Goal: Transaction & Acquisition: Purchase product/service

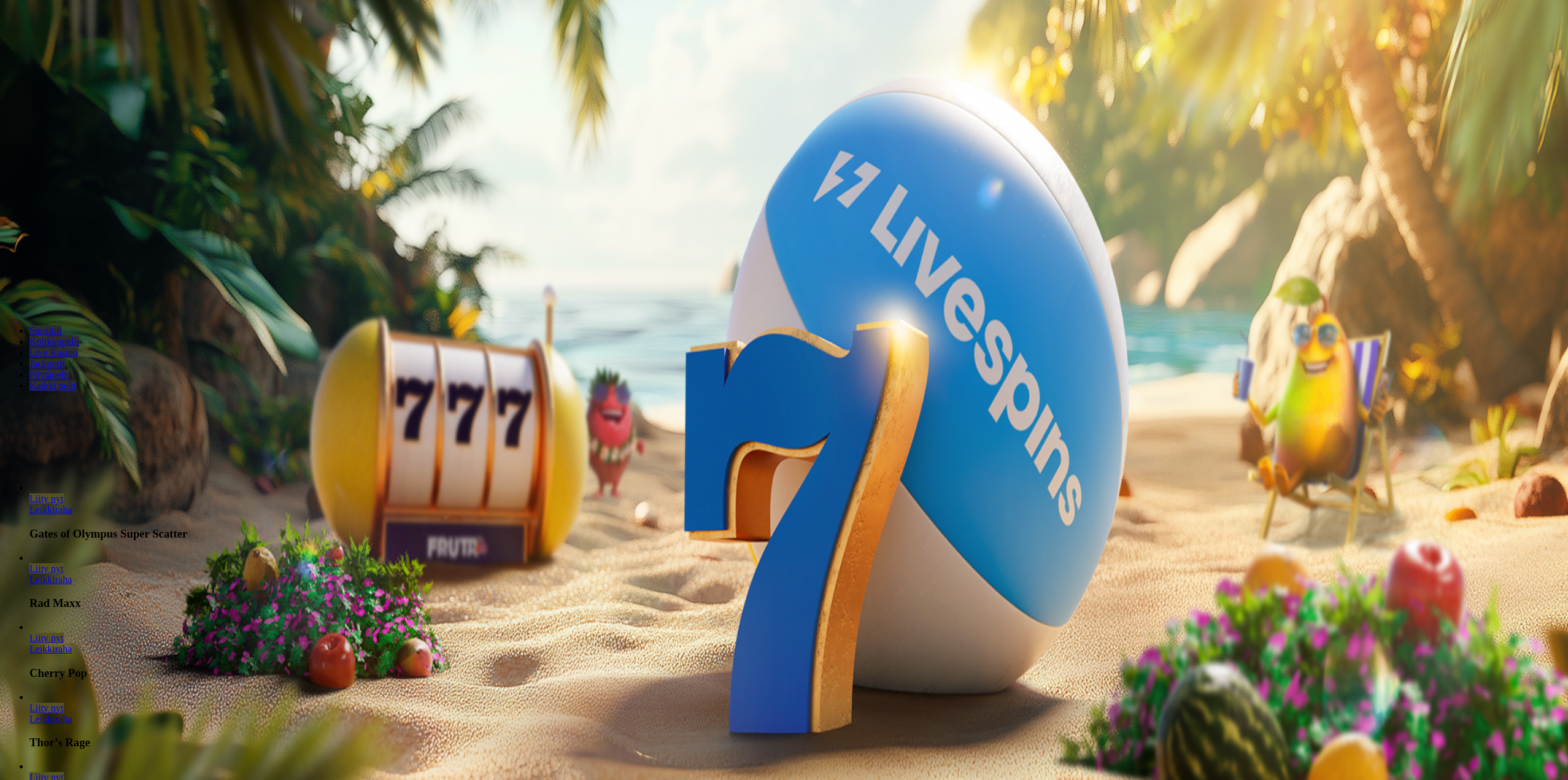
click at [9, 289] on span "minus icon" at bounding box center [9, 289] width 0 height 0
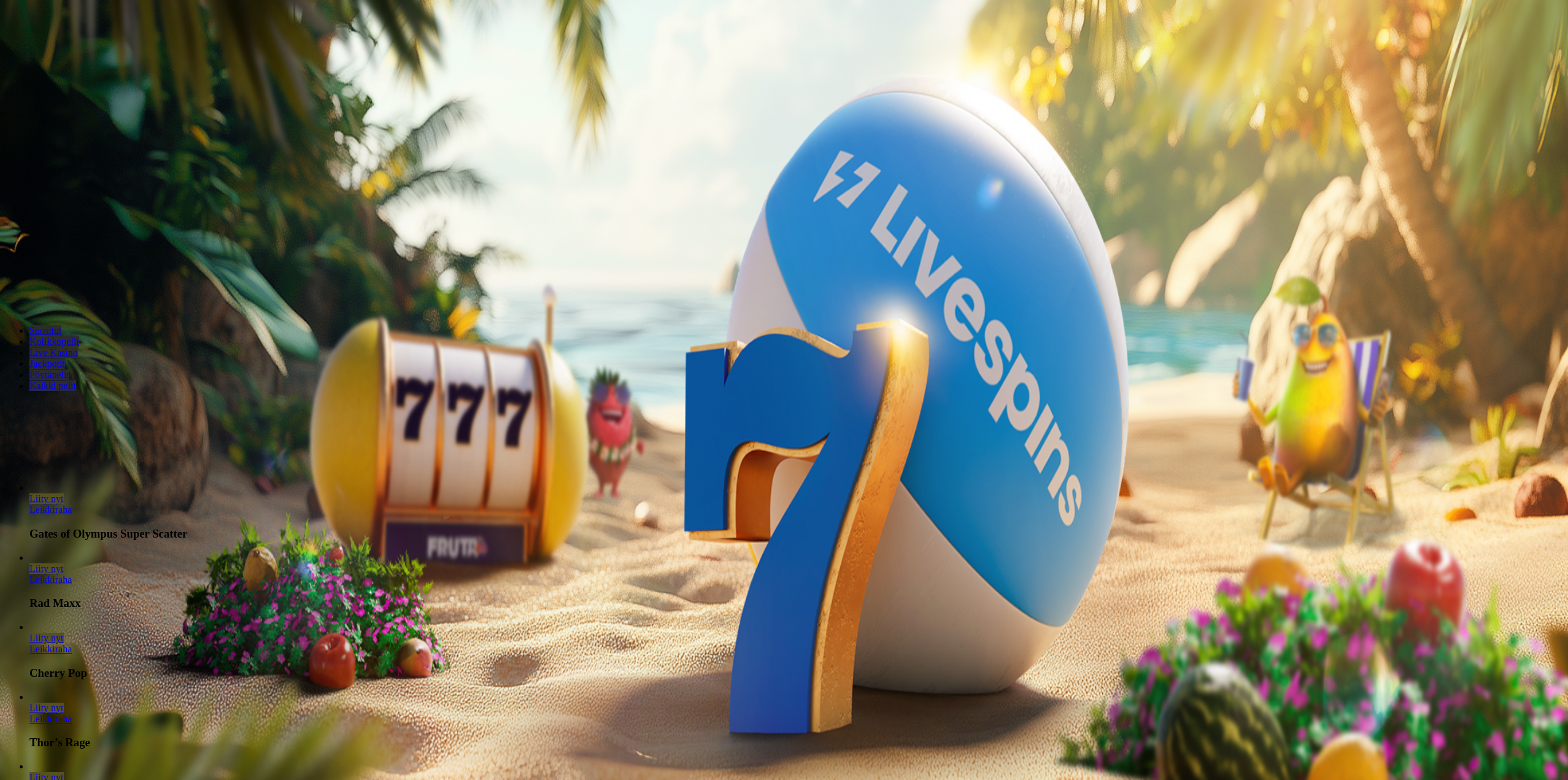
type input "**"
click at [65, 293] on span "Talleta ja pelaa" at bounding box center [36, 297] width 54 height 9
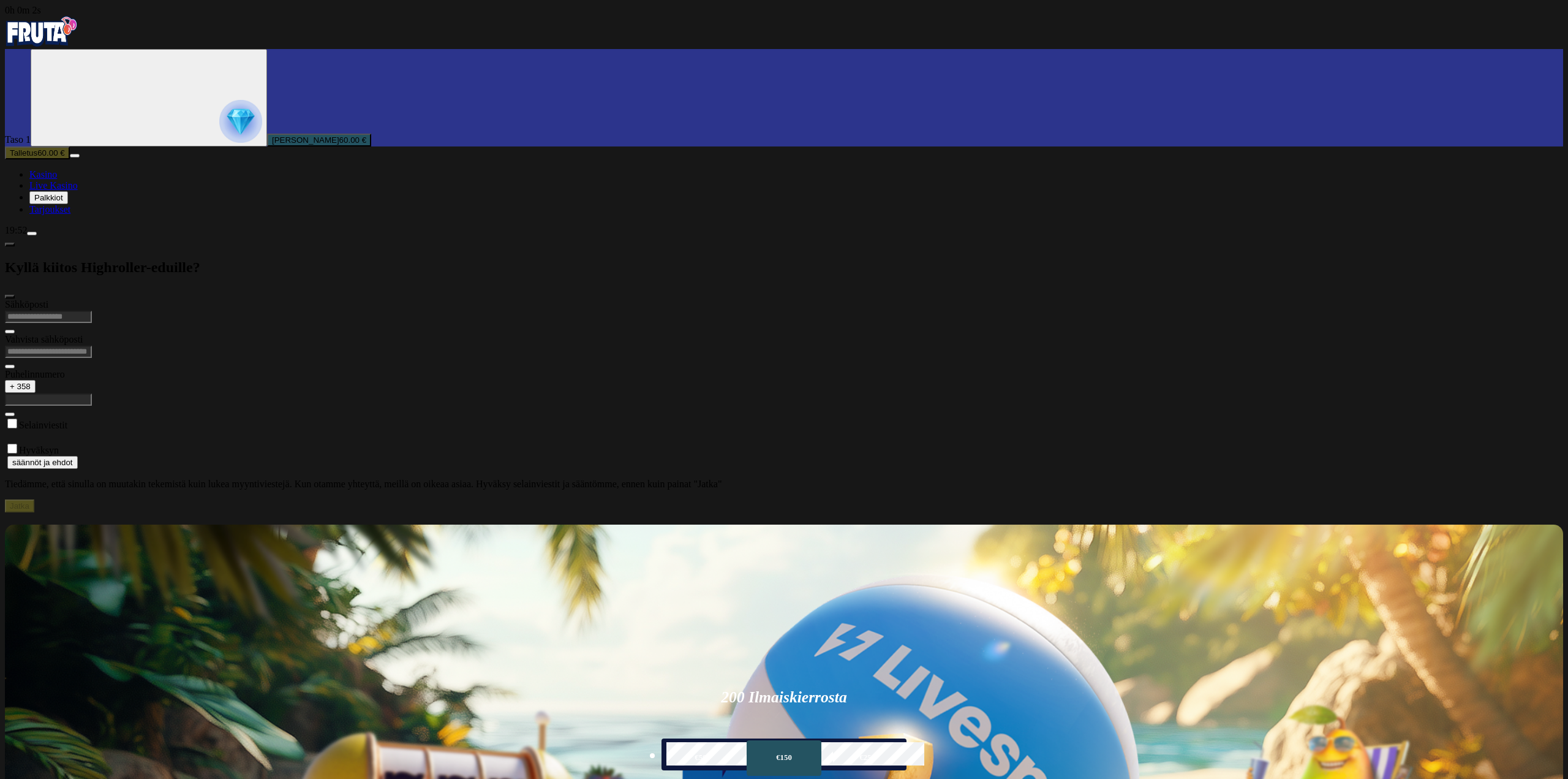
click at [92, 311] on input "email" at bounding box center [48, 317] width 87 height 12
type input "**********"
click at [301, 299] on form "**********" at bounding box center [784, 405] width 1559 height 213
click at [92, 393] on input "text" at bounding box center [48, 399] width 87 height 12
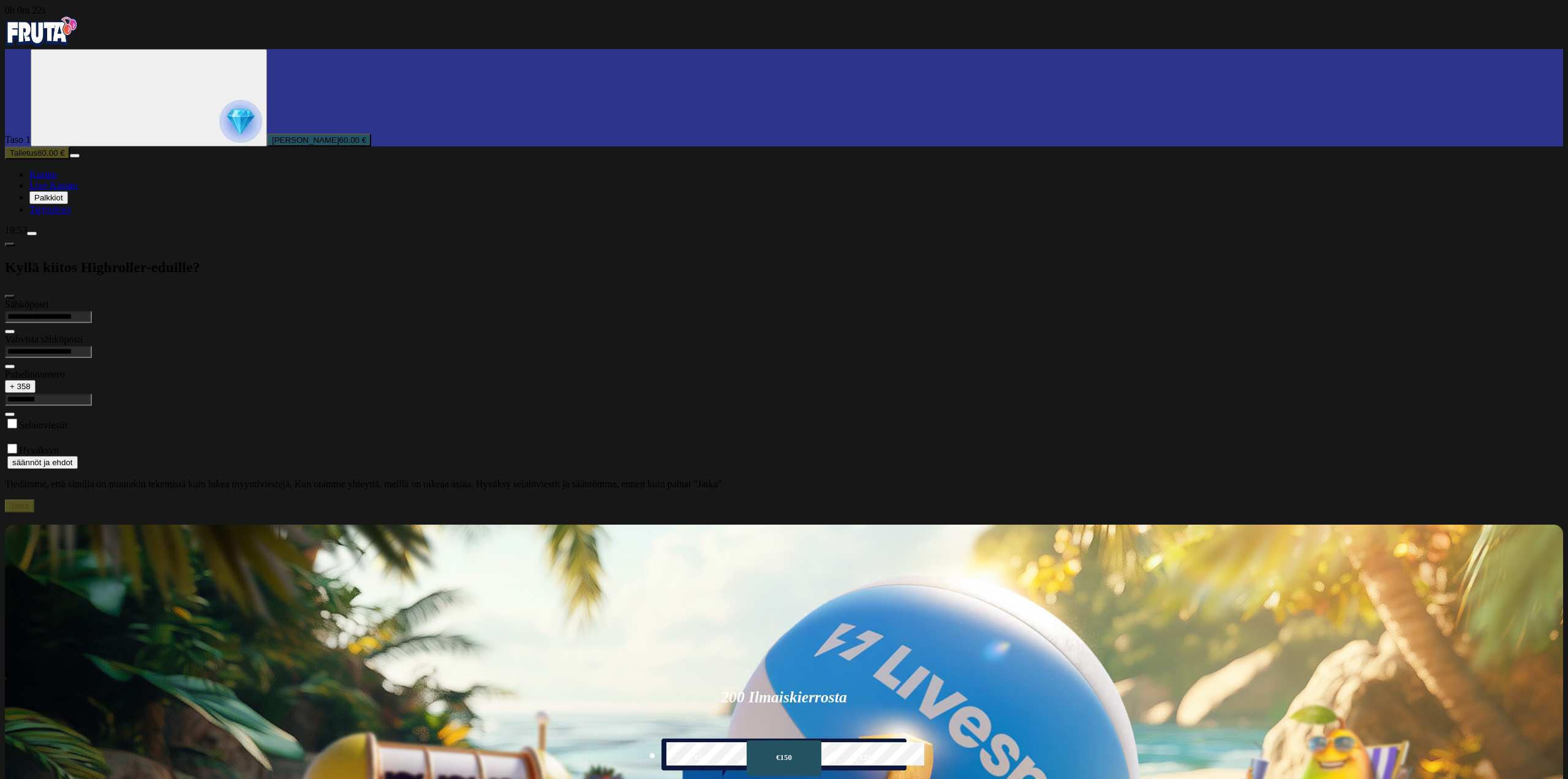
type input "*********"
click at [29, 501] on span "Jatka" at bounding box center [19, 505] width 20 height 9
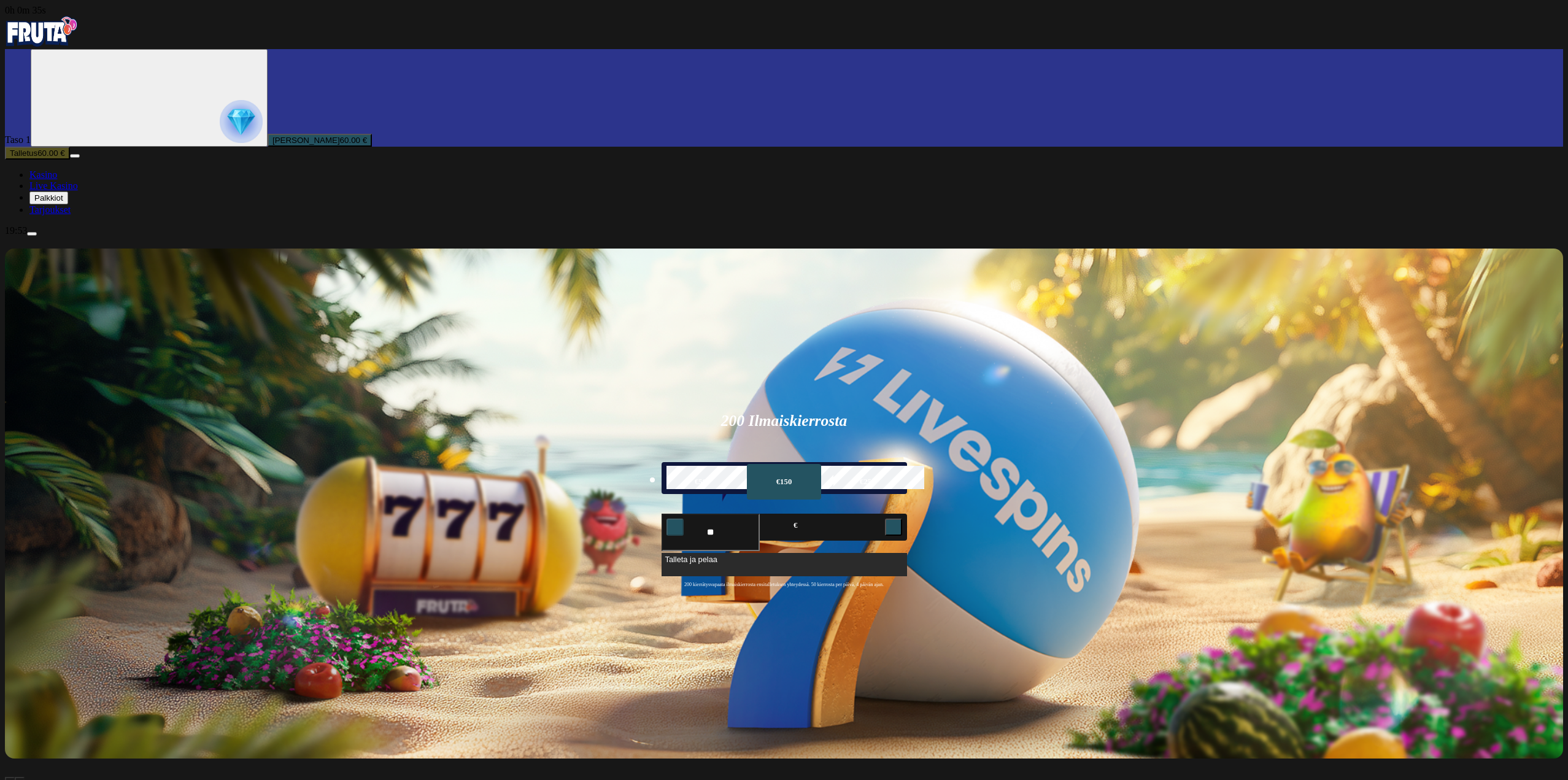
click at [47, 204] on button "Palkkiot" at bounding box center [48, 197] width 39 height 13
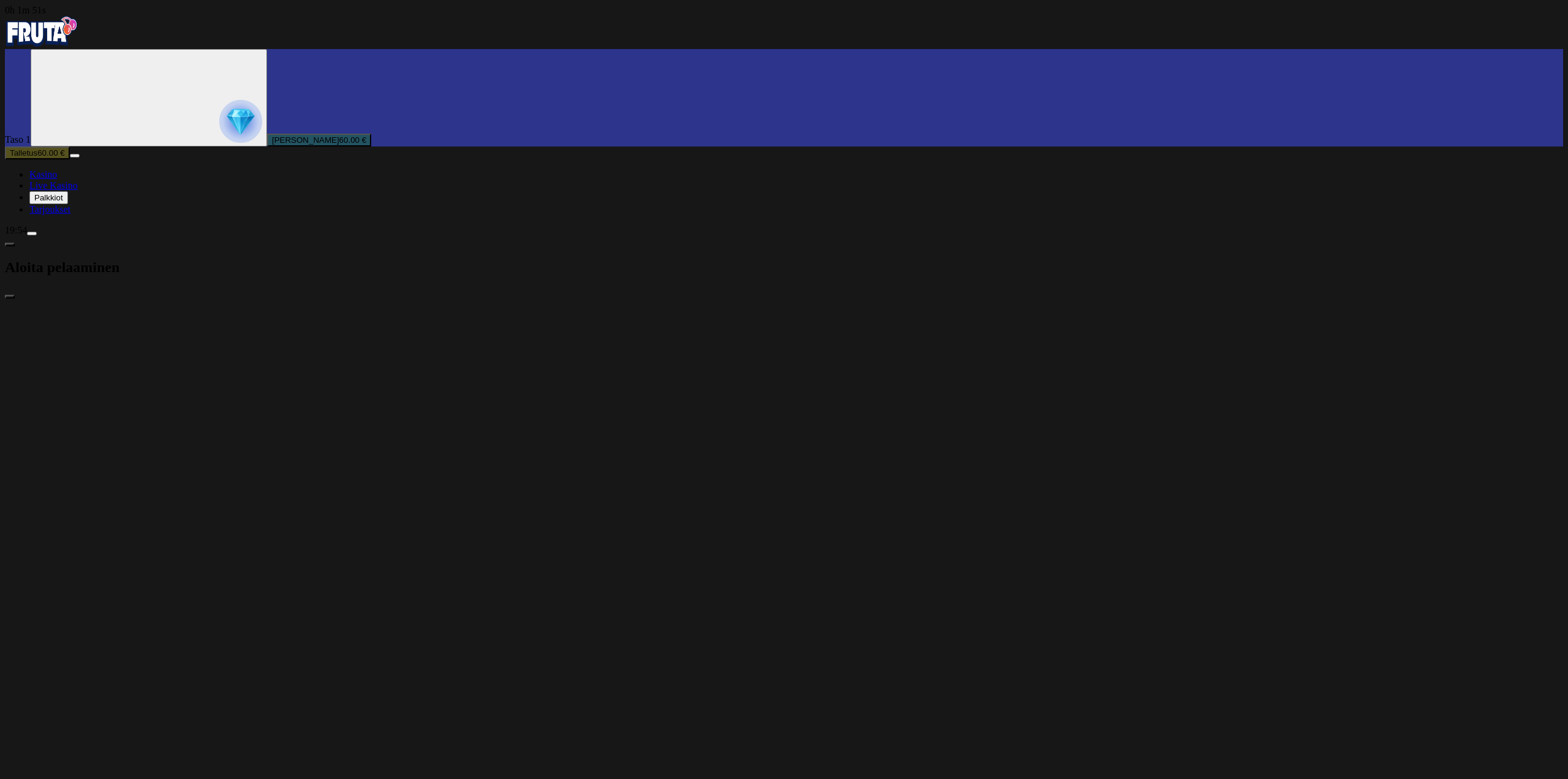
click at [71, 214] on span "Tarjoukset" at bounding box center [50, 209] width 41 height 10
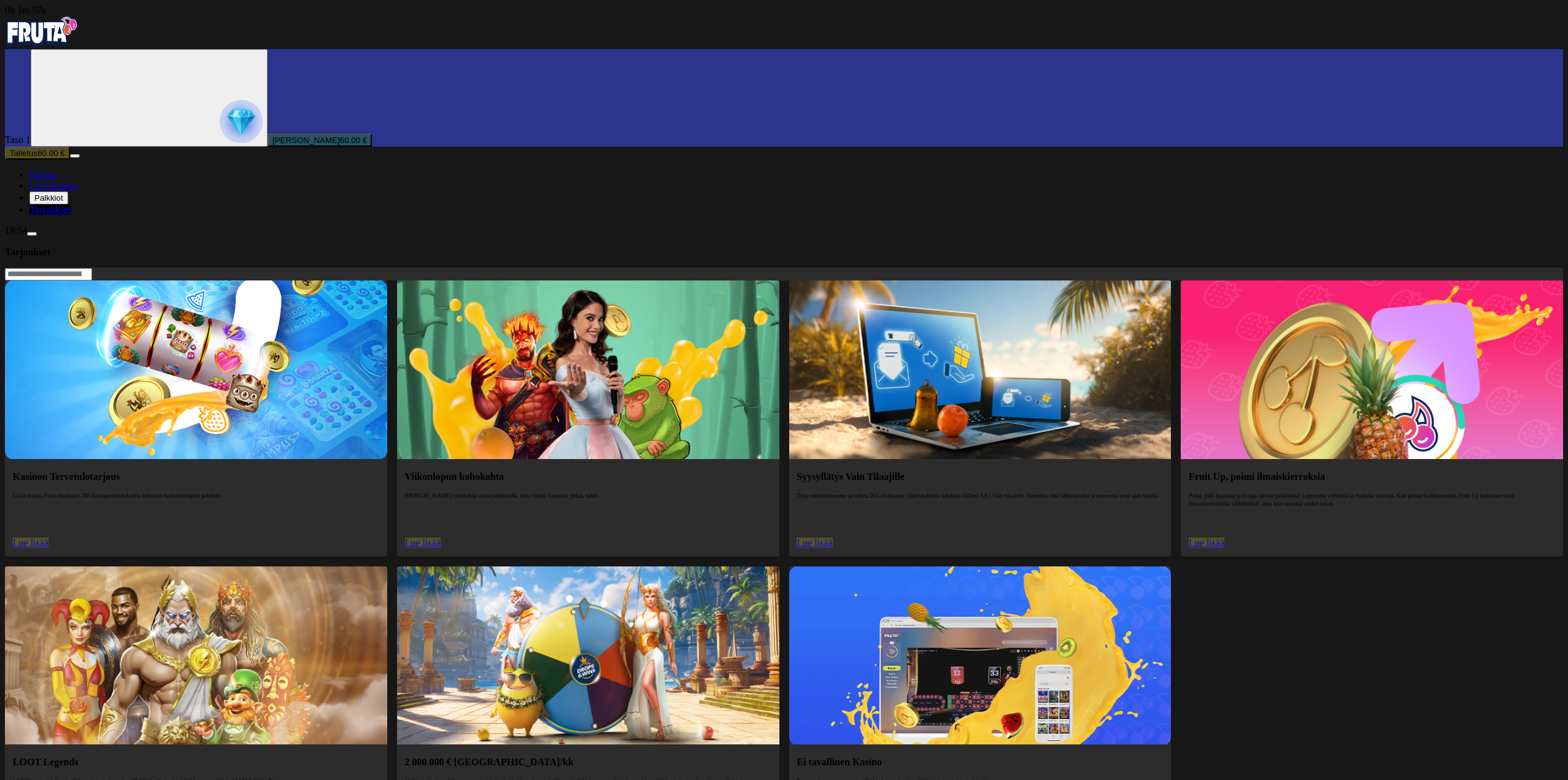
click at [57, 180] on span "Kasino" at bounding box center [43, 174] width 28 height 10
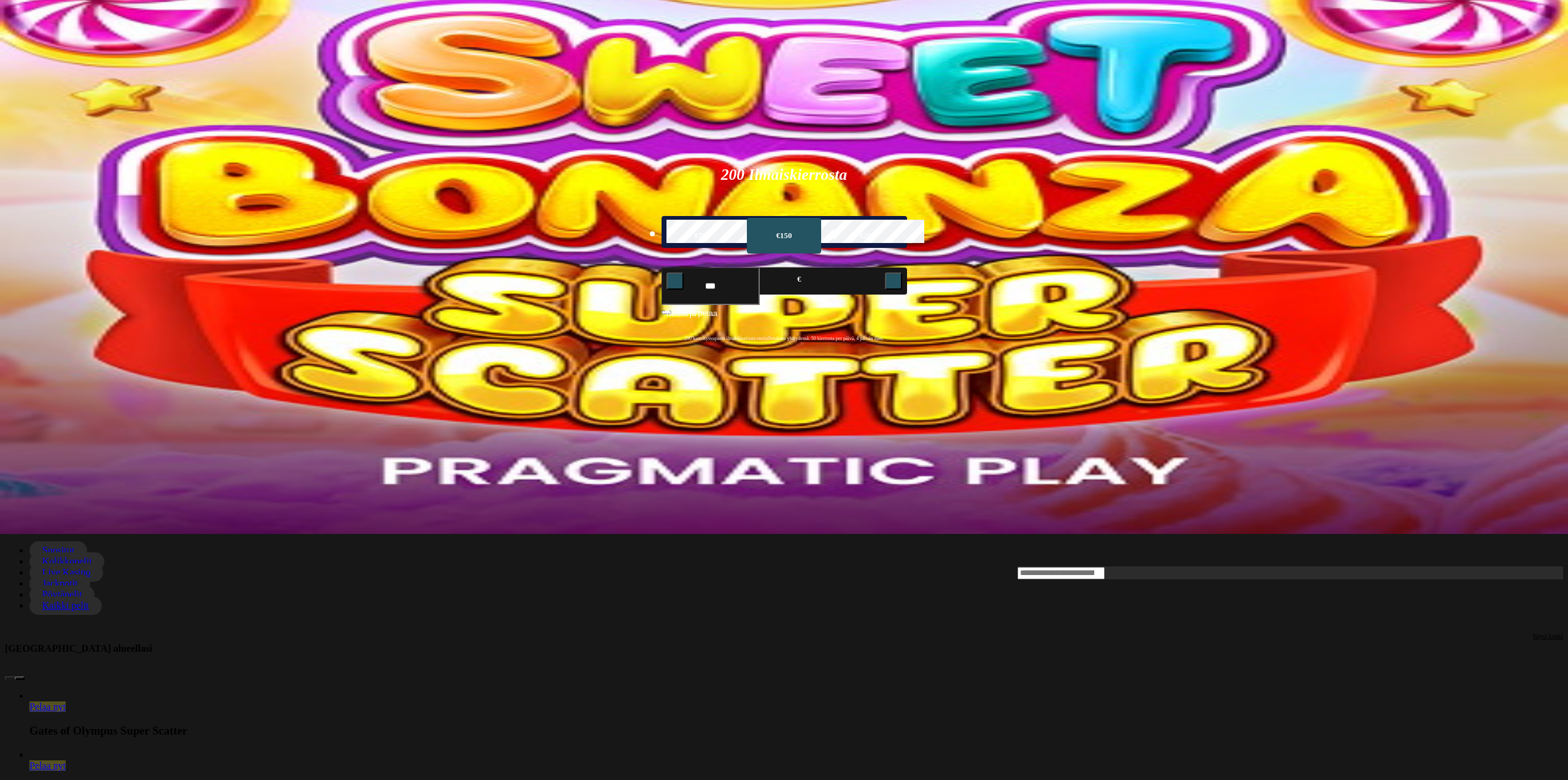
scroll to position [246, 0]
click at [1104, 567] on input "Search" at bounding box center [1060, 573] width 87 height 12
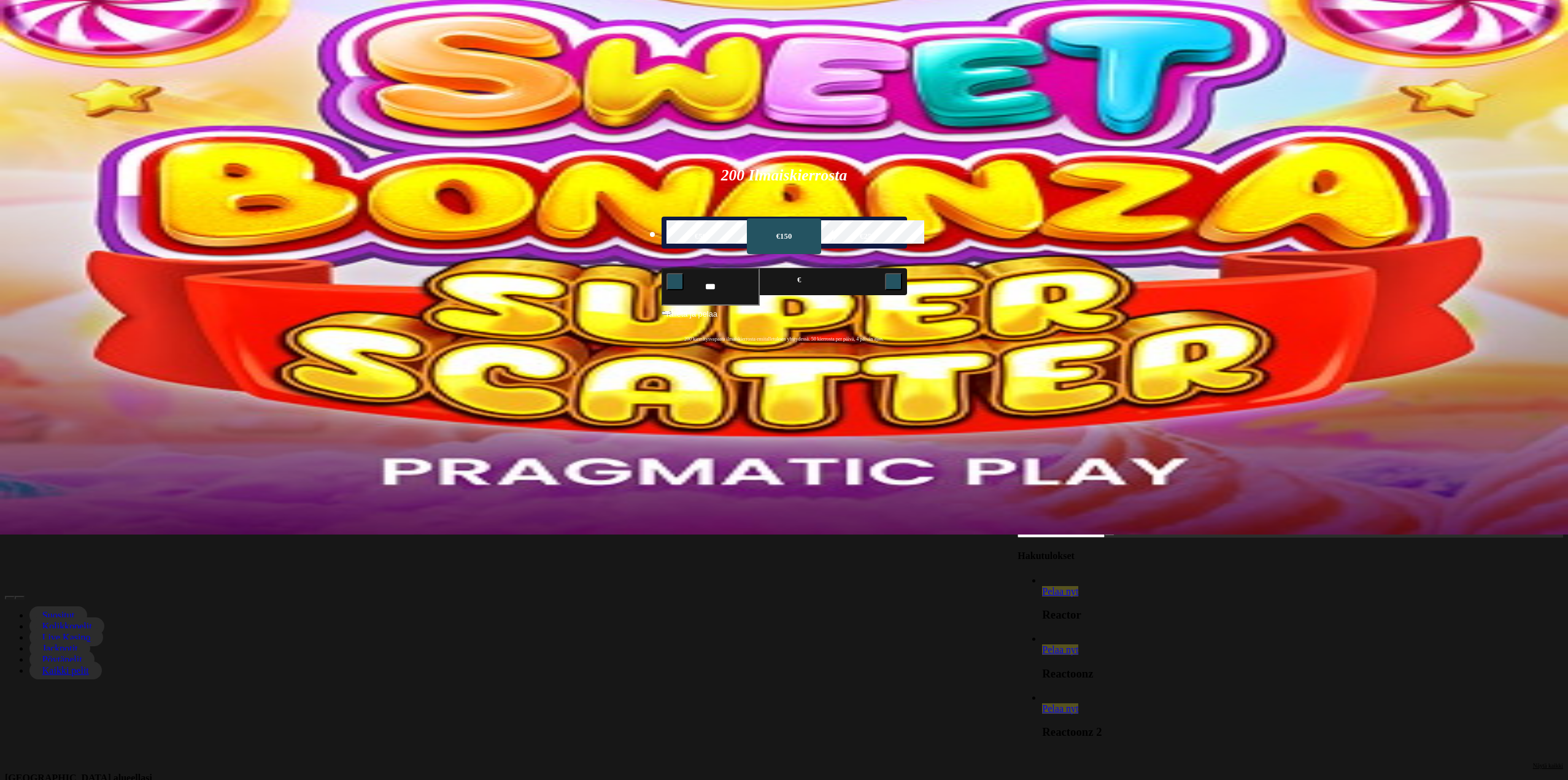
type input "****"
click at [1078, 644] on span "Pelaa nyt" at bounding box center [1060, 649] width 36 height 10
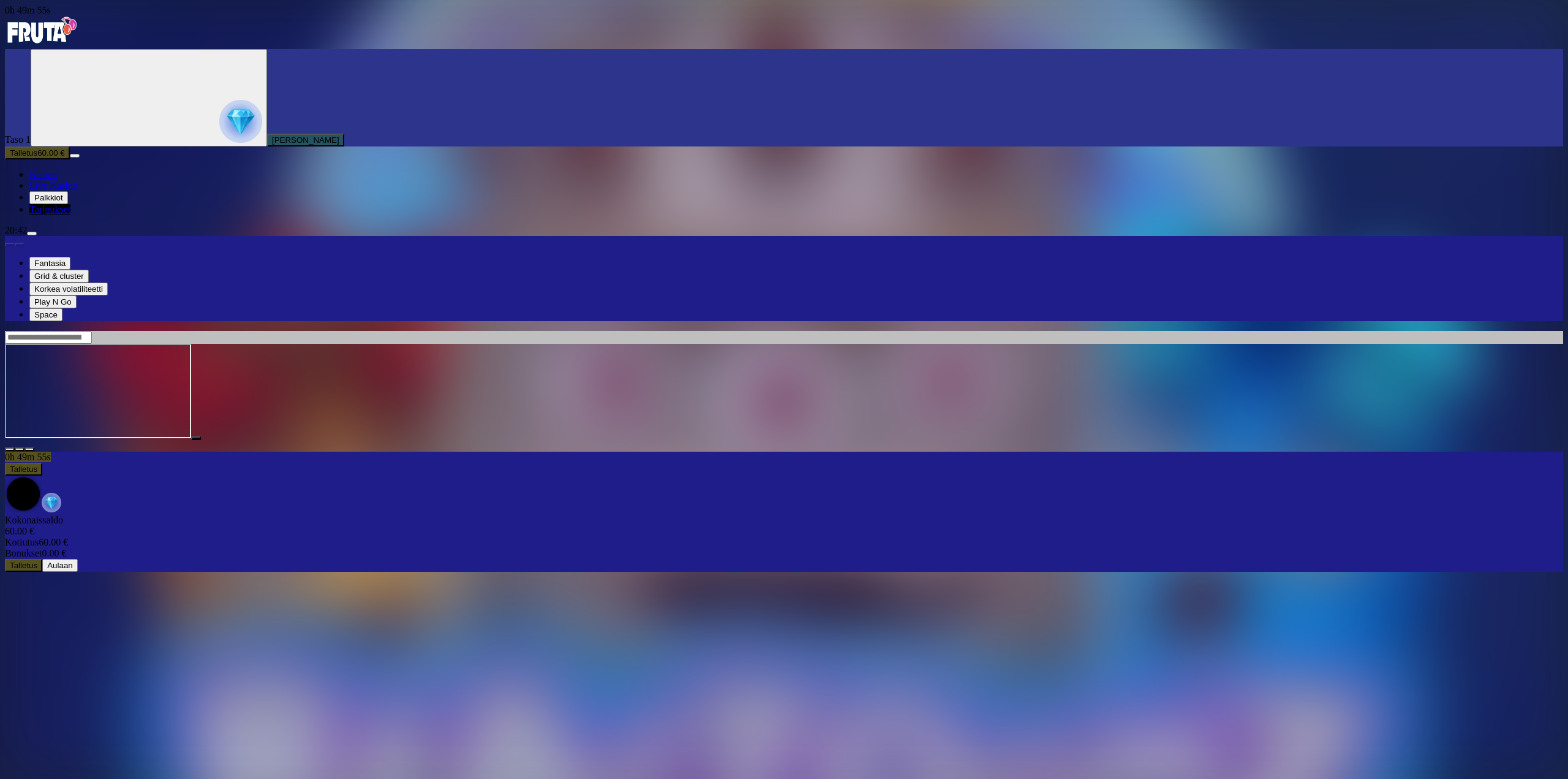
click at [63, 202] on span "Palkkiot" at bounding box center [48, 197] width 28 height 9
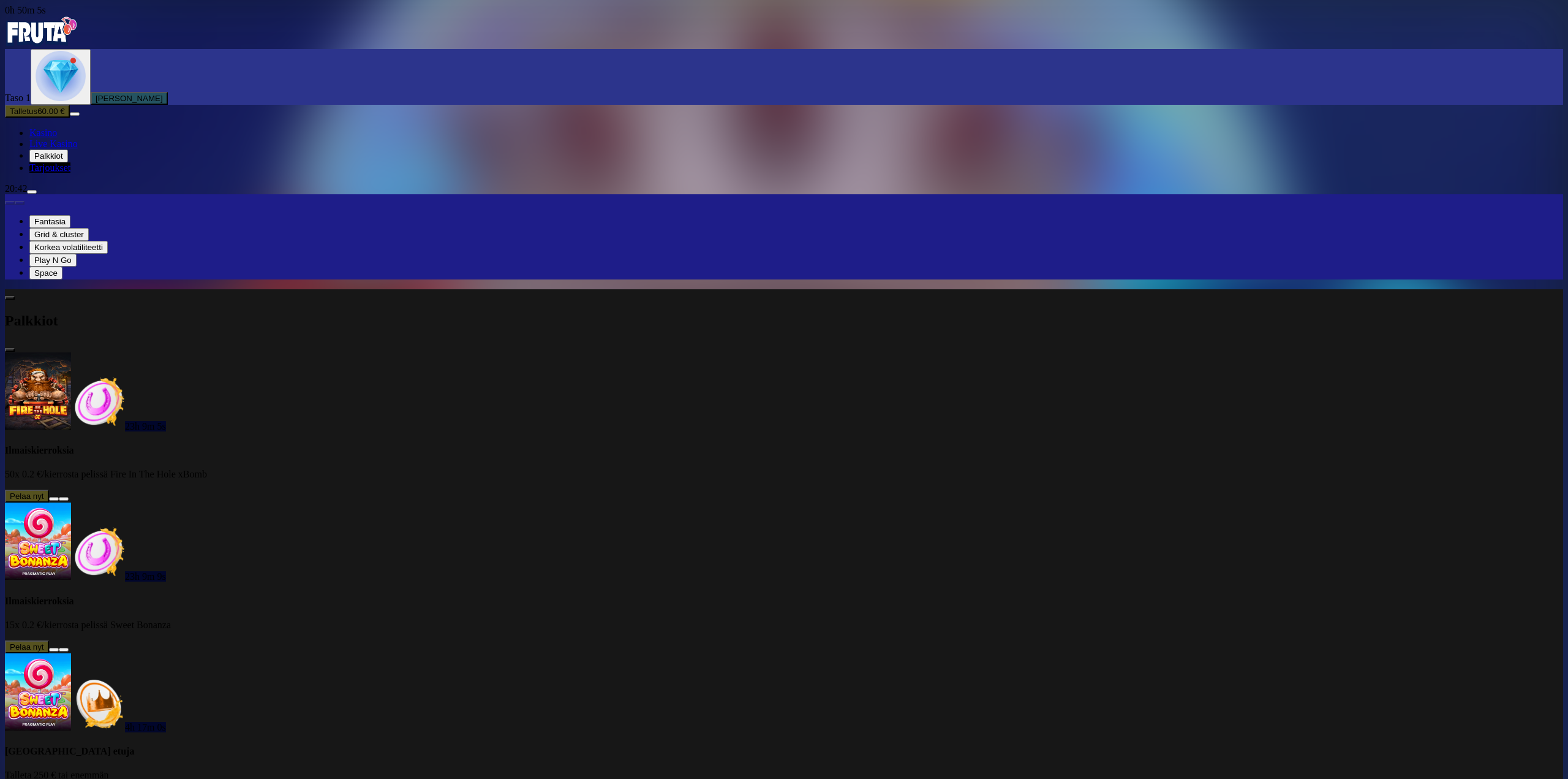
click at [59, 647] on button at bounding box center [53, 649] width 9 height 3
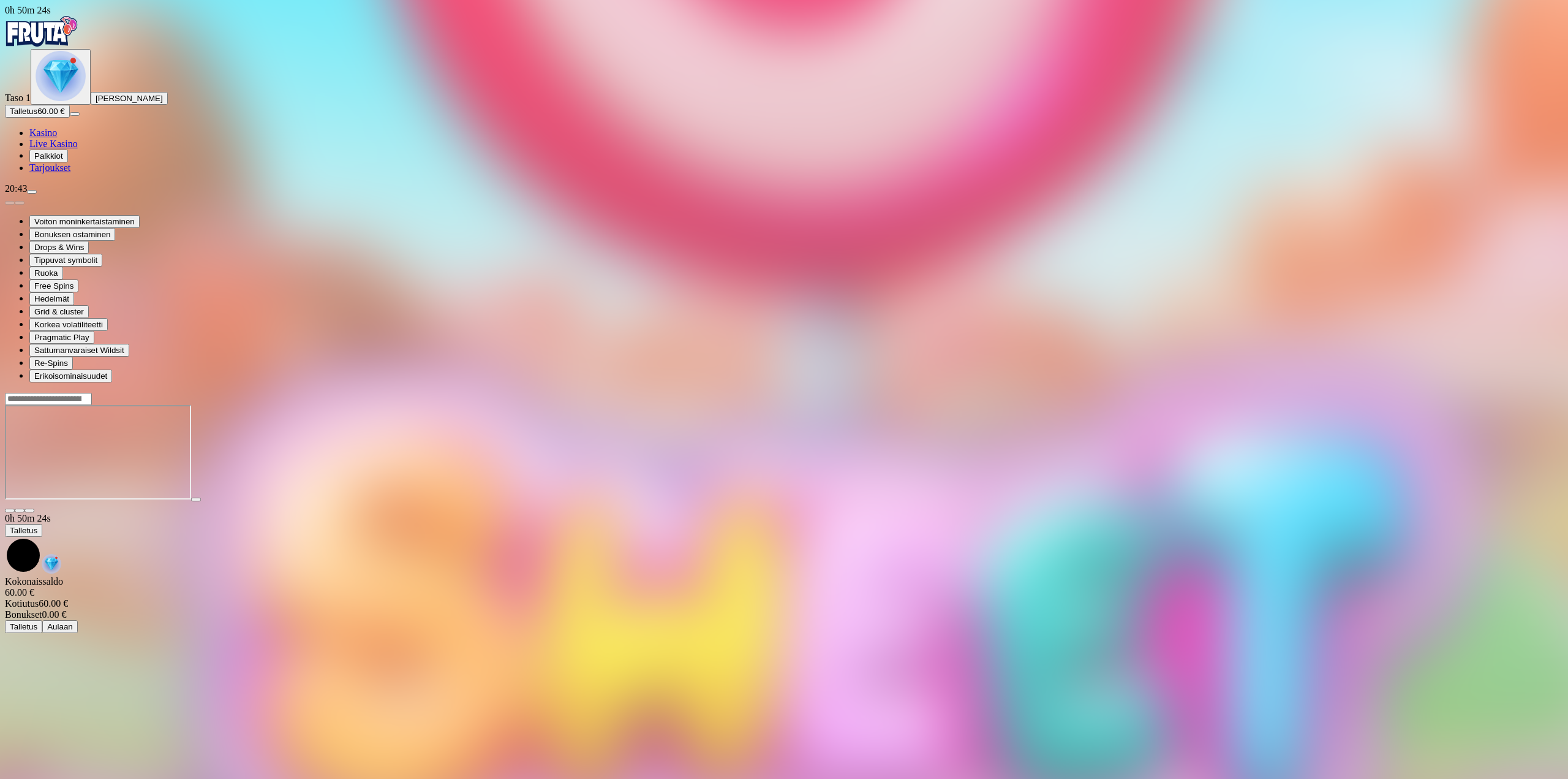
click at [9, 510] on span "close icon" at bounding box center [9, 510] width 0 height 0
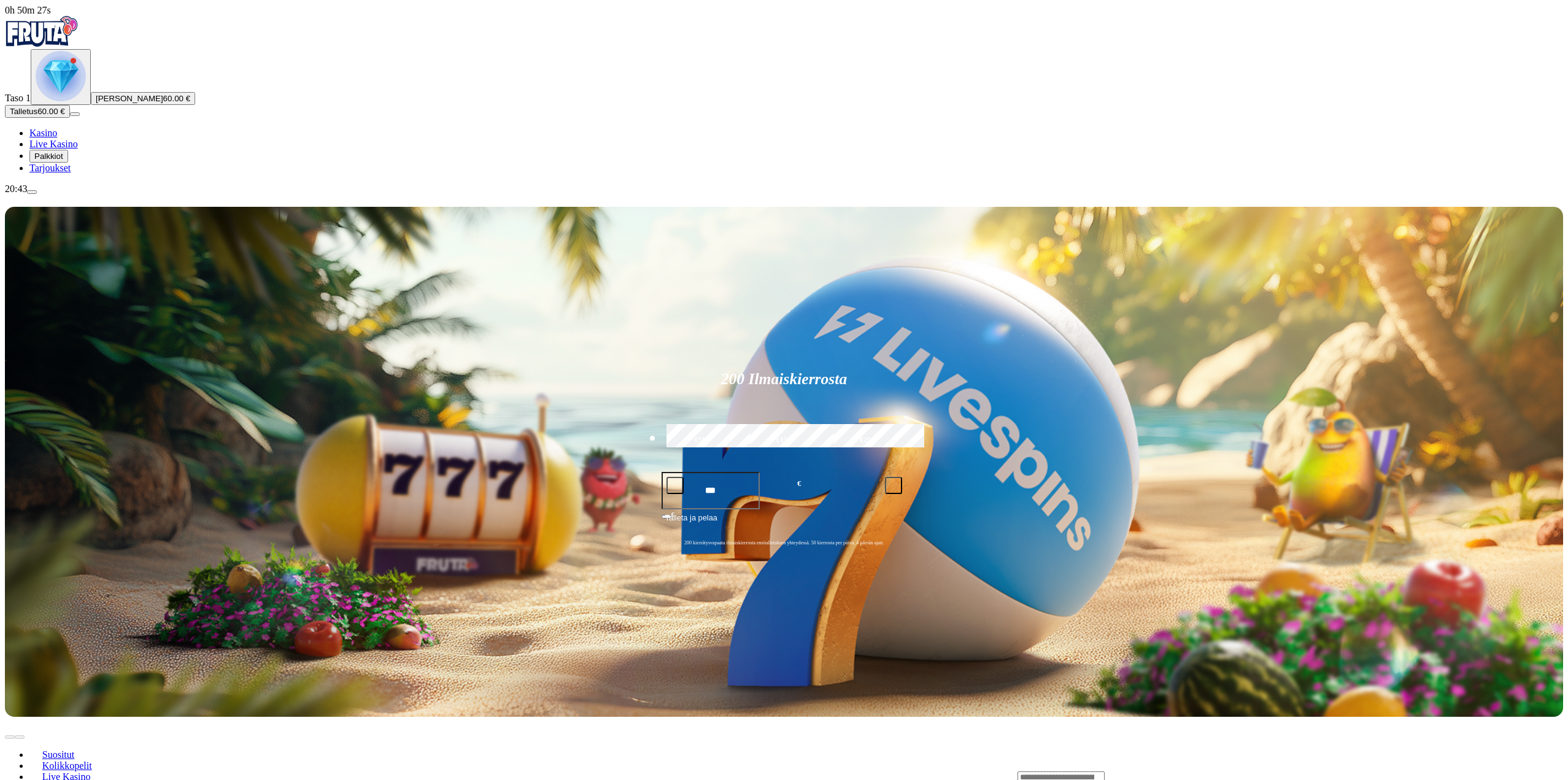
click at [63, 161] on span "Palkkiot" at bounding box center [48, 156] width 28 height 9
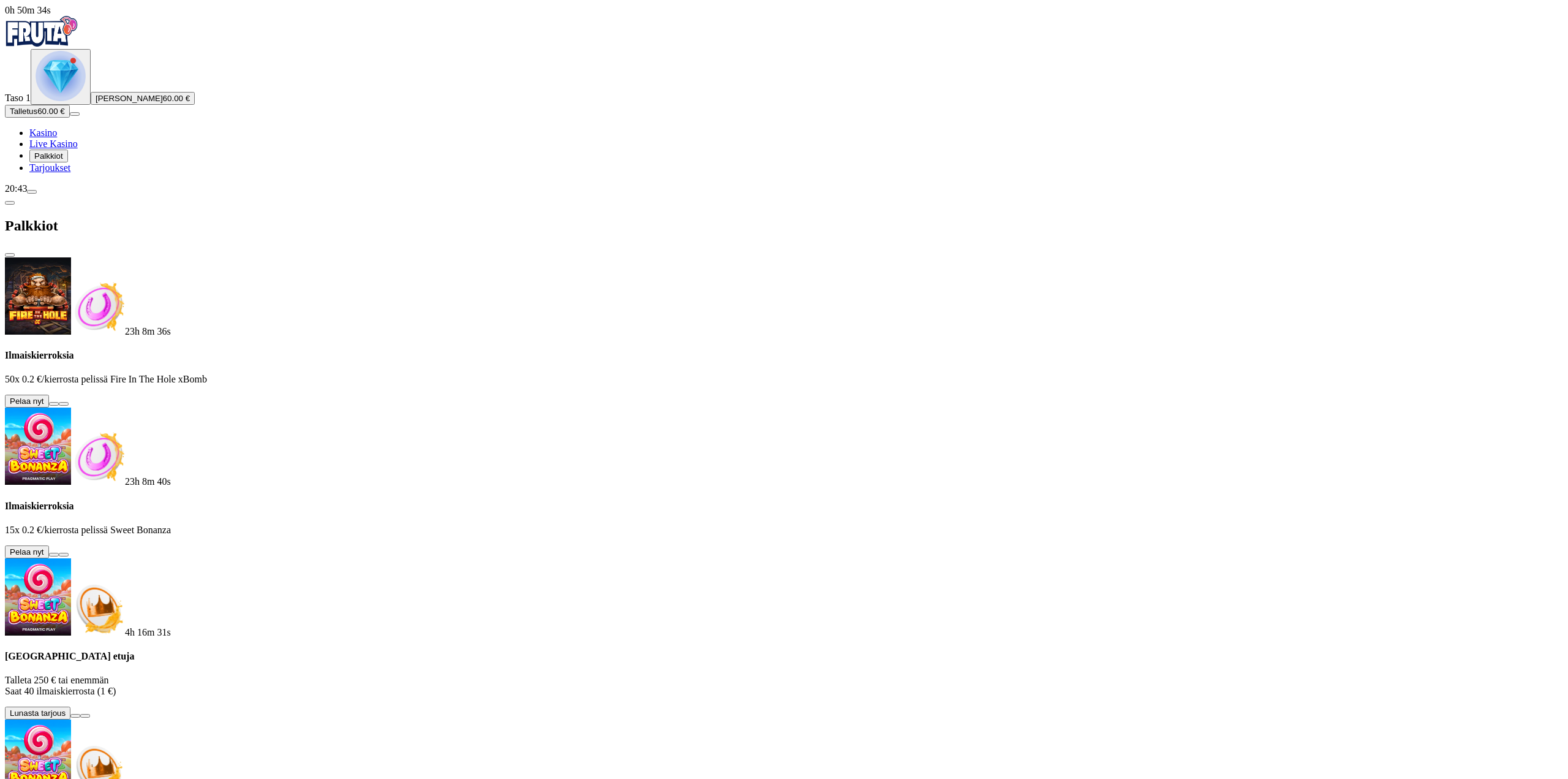
click at [59, 553] on button at bounding box center [53, 554] width 9 height 3
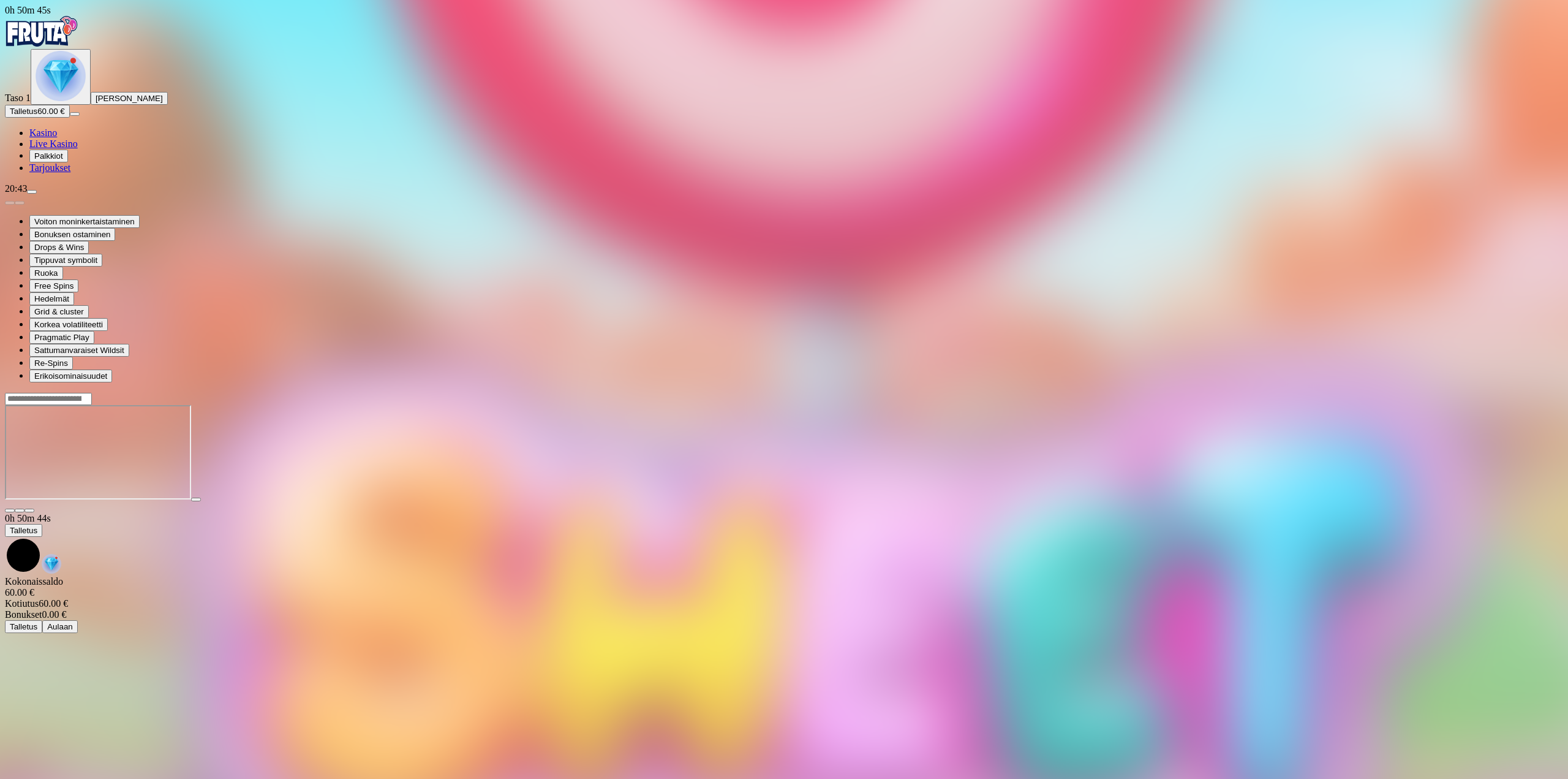
click at [63, 161] on span "Palkkiot" at bounding box center [48, 156] width 28 height 9
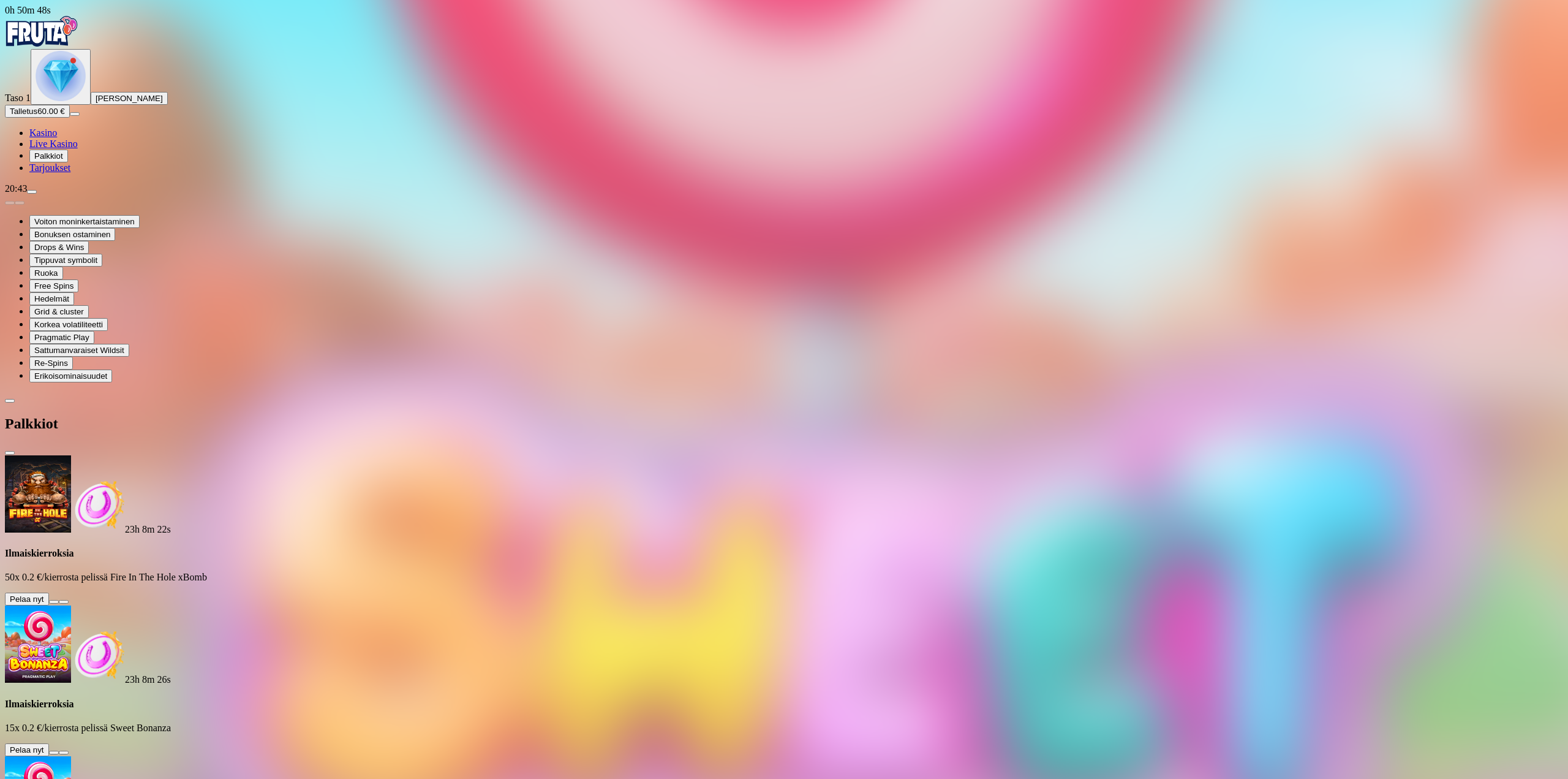
click at [59, 600] on button at bounding box center [53, 602] width 9 height 3
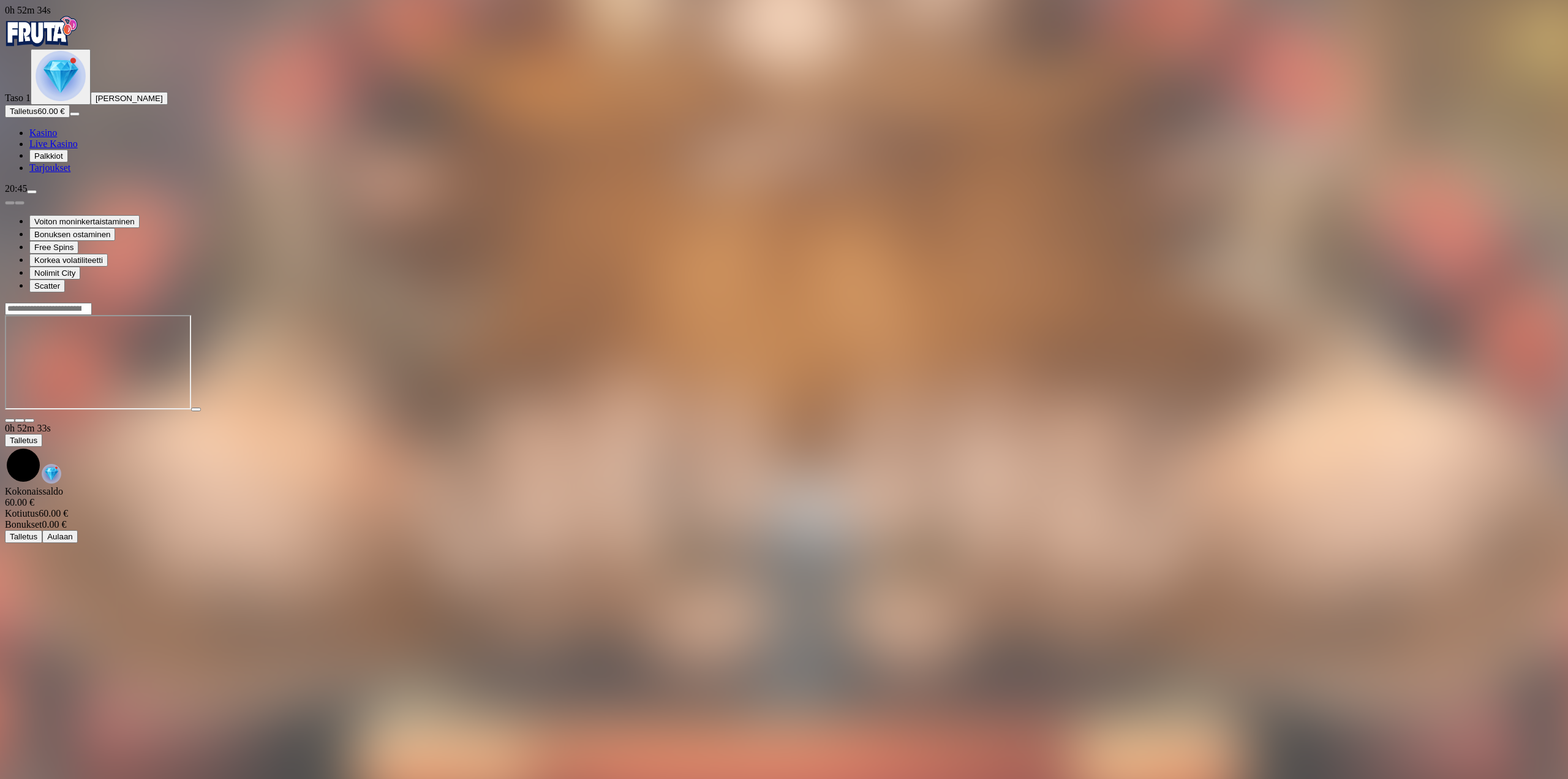
click at [9, 420] on span "close icon" at bounding box center [9, 420] width 0 height 0
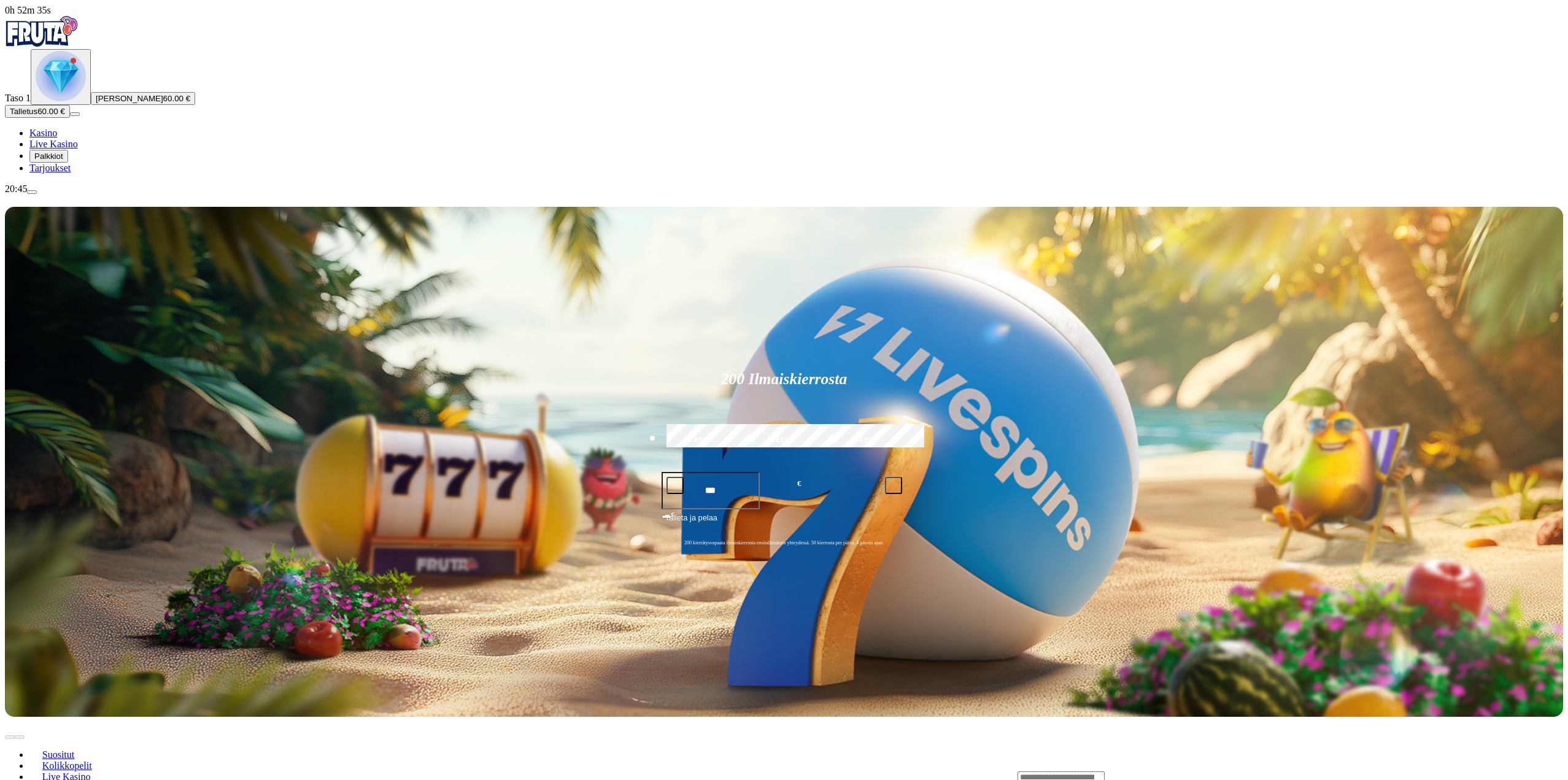
click at [63, 161] on span "Palkkiot" at bounding box center [48, 156] width 28 height 9
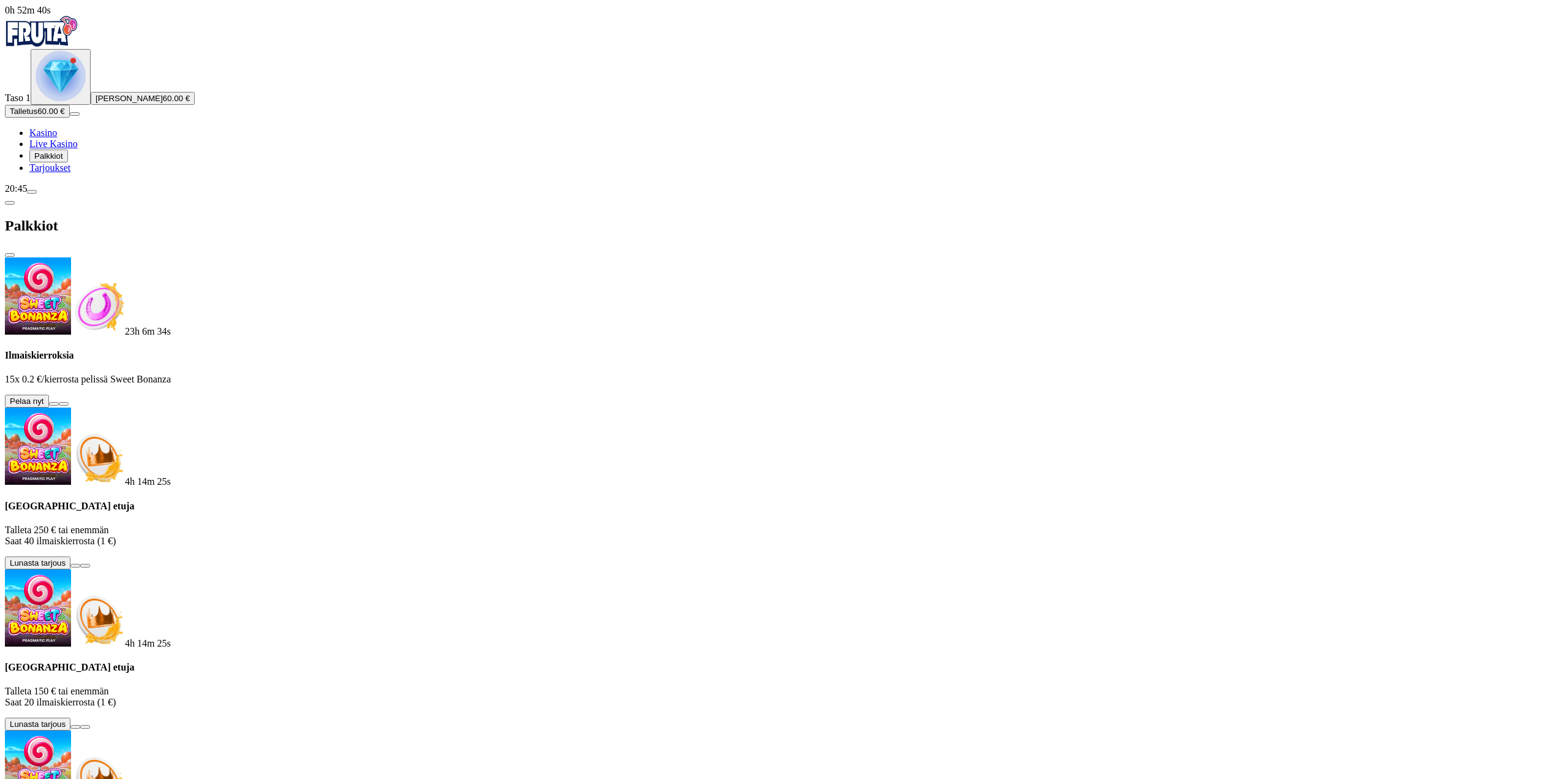
click at [59, 402] on button at bounding box center [53, 404] width 9 height 3
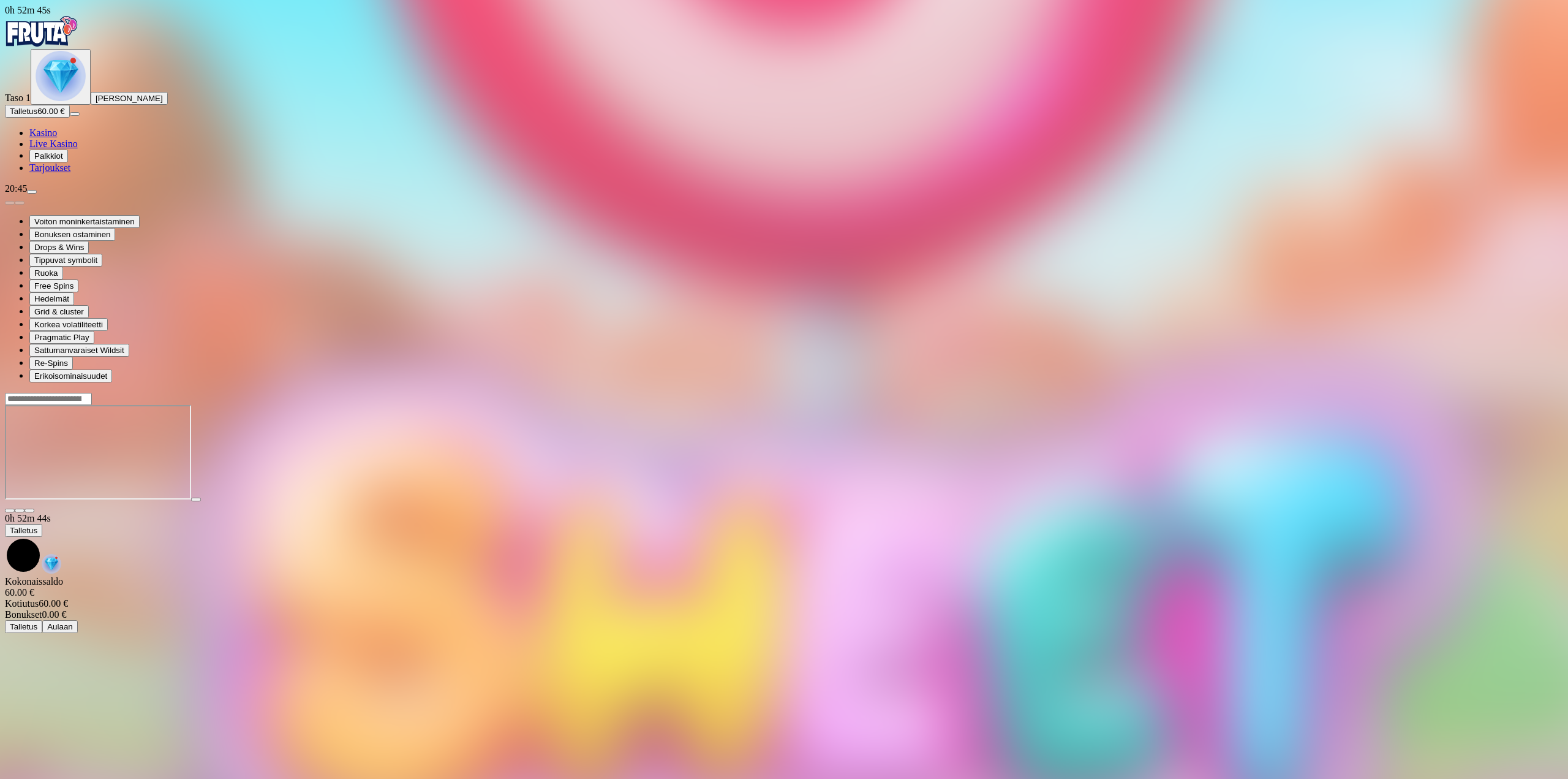
click at [63, 161] on span "Palkkiot" at bounding box center [48, 156] width 28 height 9
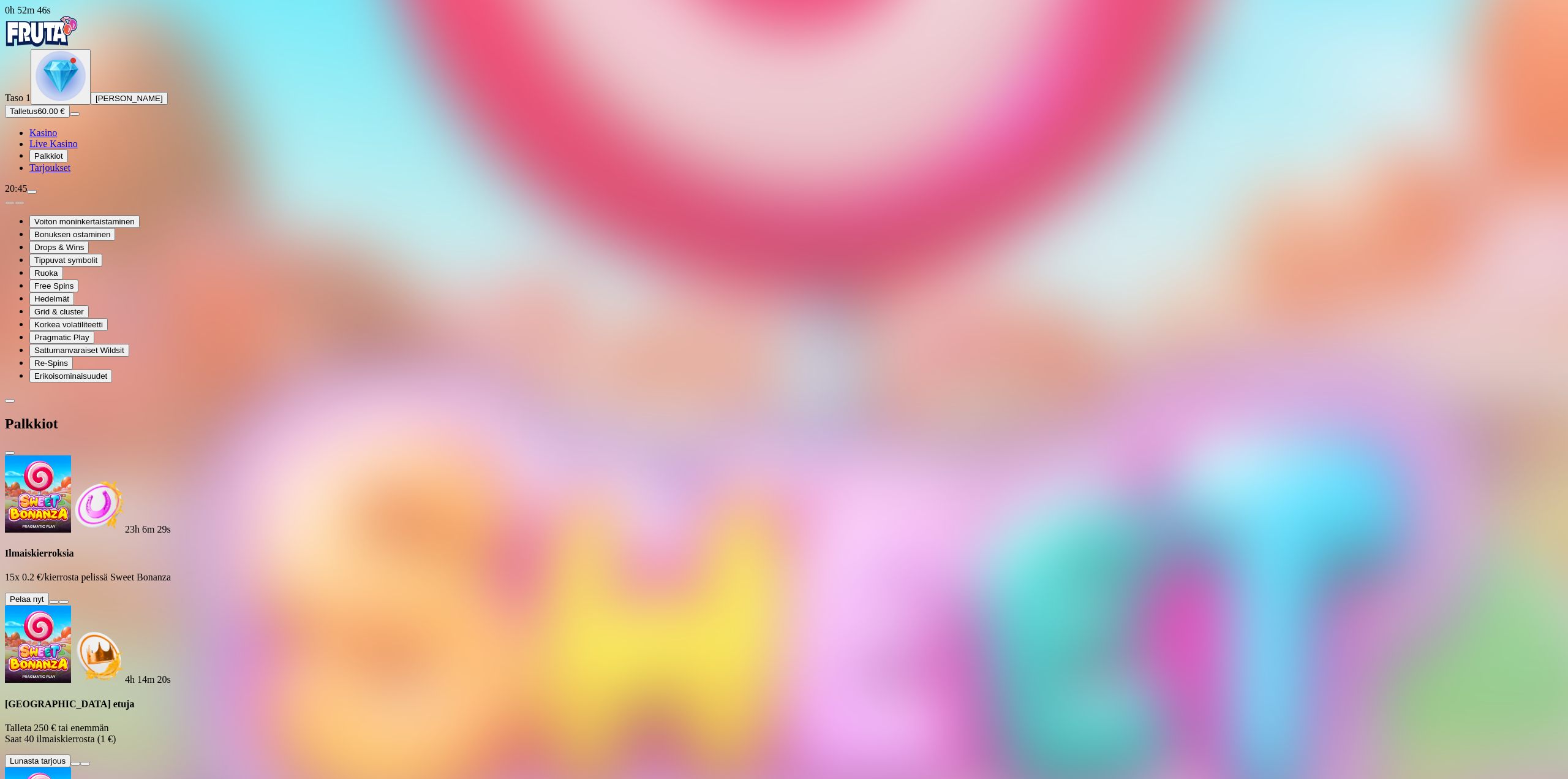
scroll to position [62, 0]
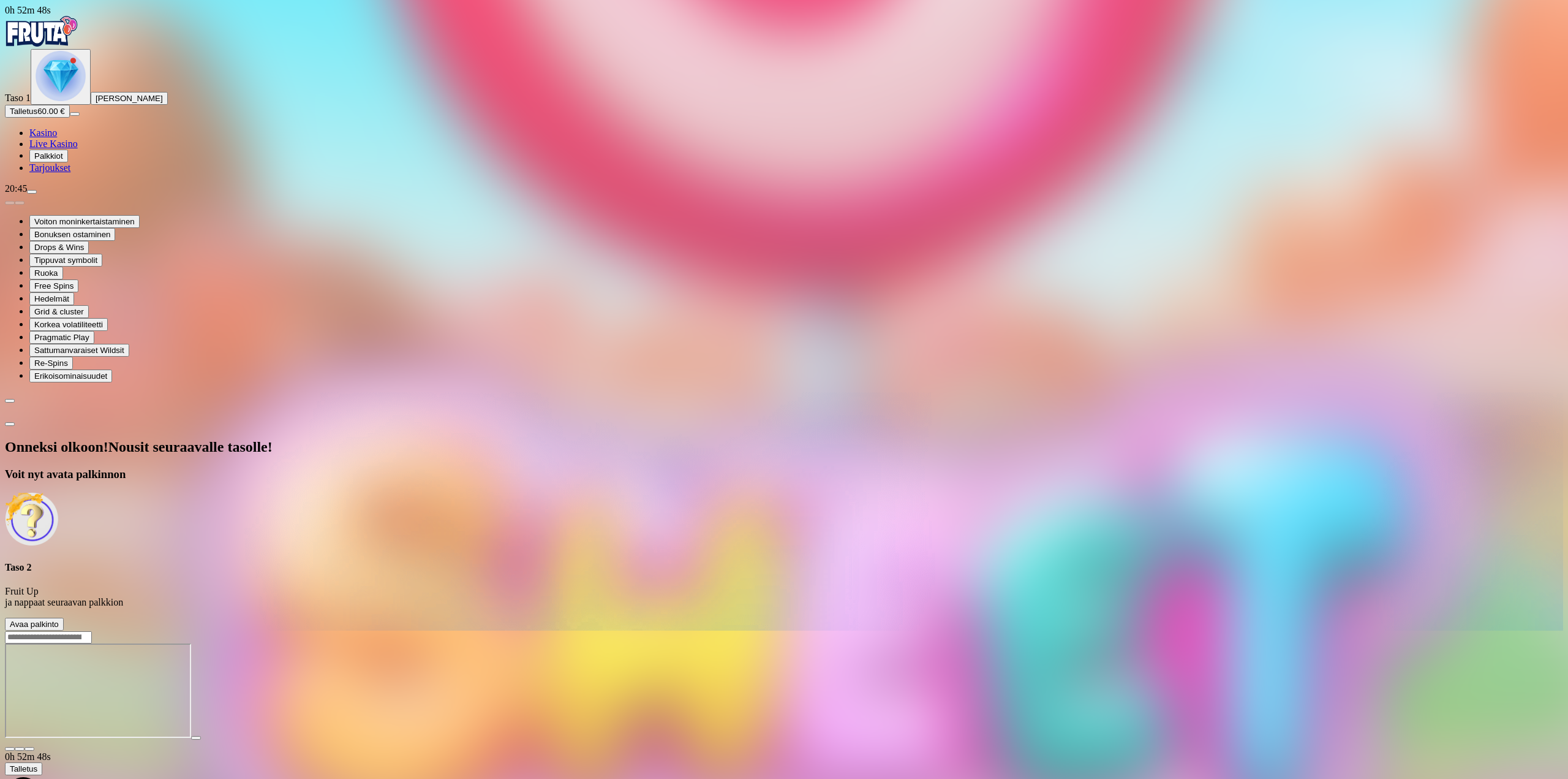
click at [59, 620] on span "Avaa palkinto" at bounding box center [34, 624] width 49 height 9
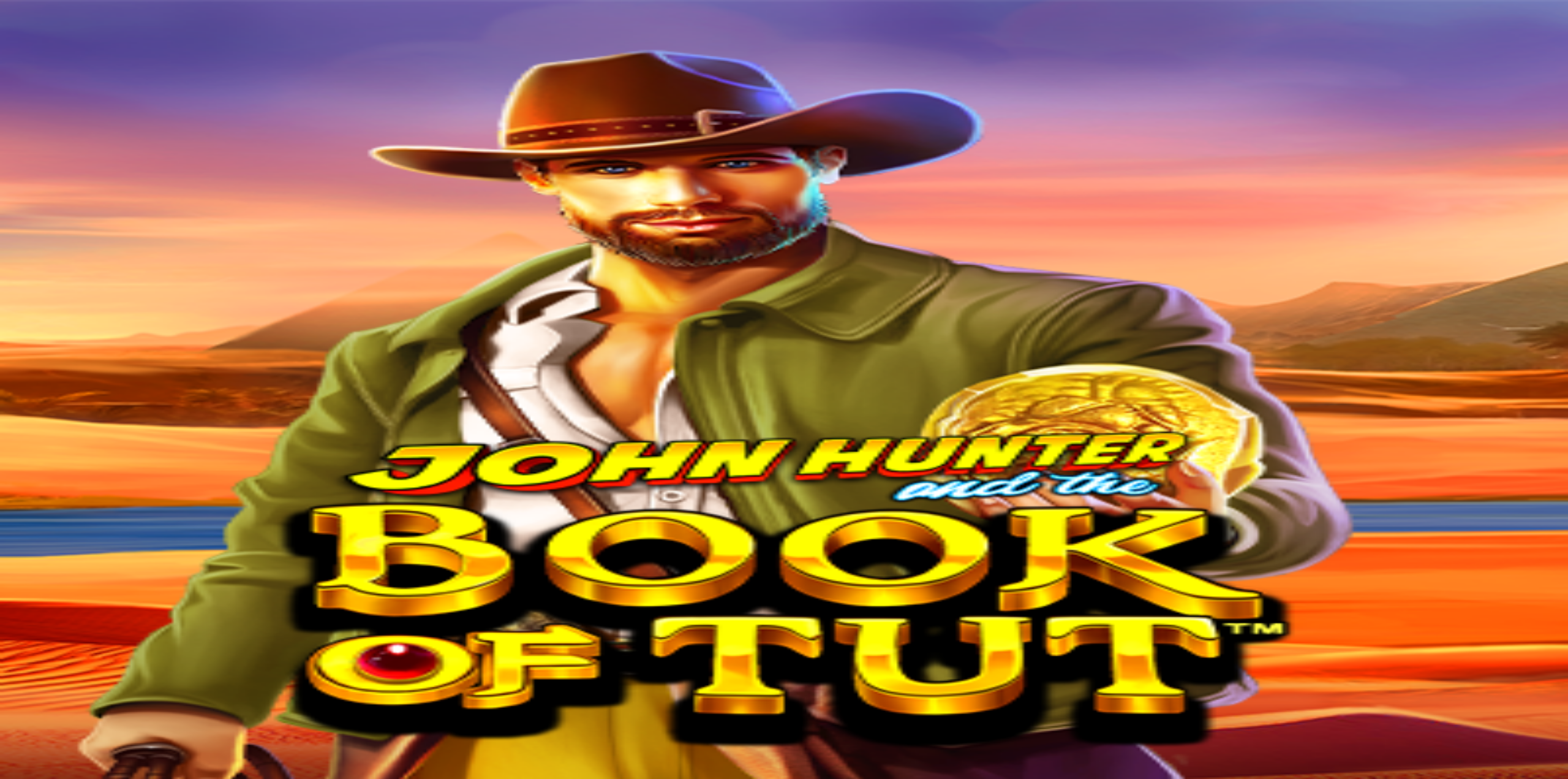
click at [9, 514] on span "close icon" at bounding box center [9, 514] width 0 height 0
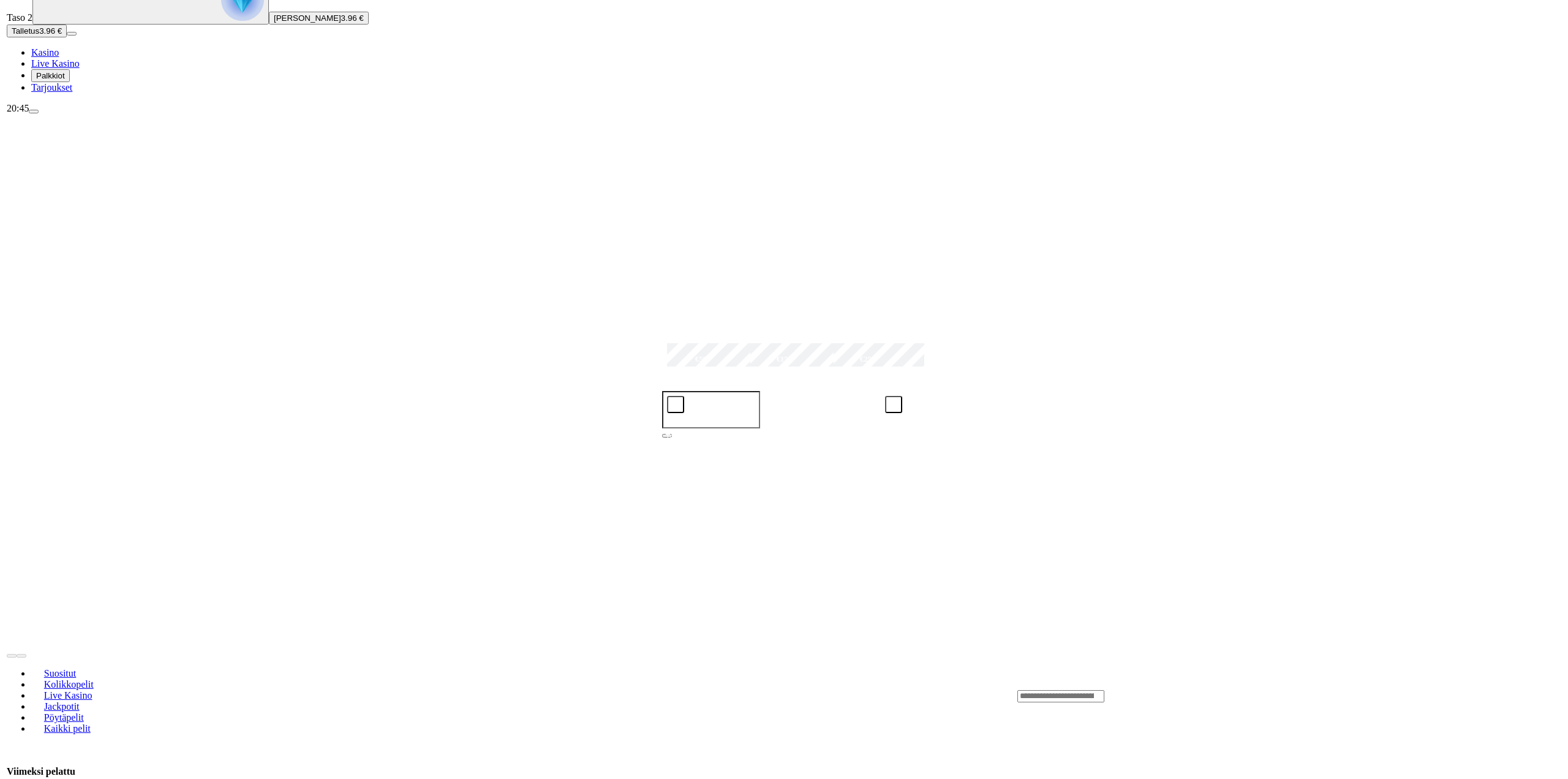
scroll to position [122, 0]
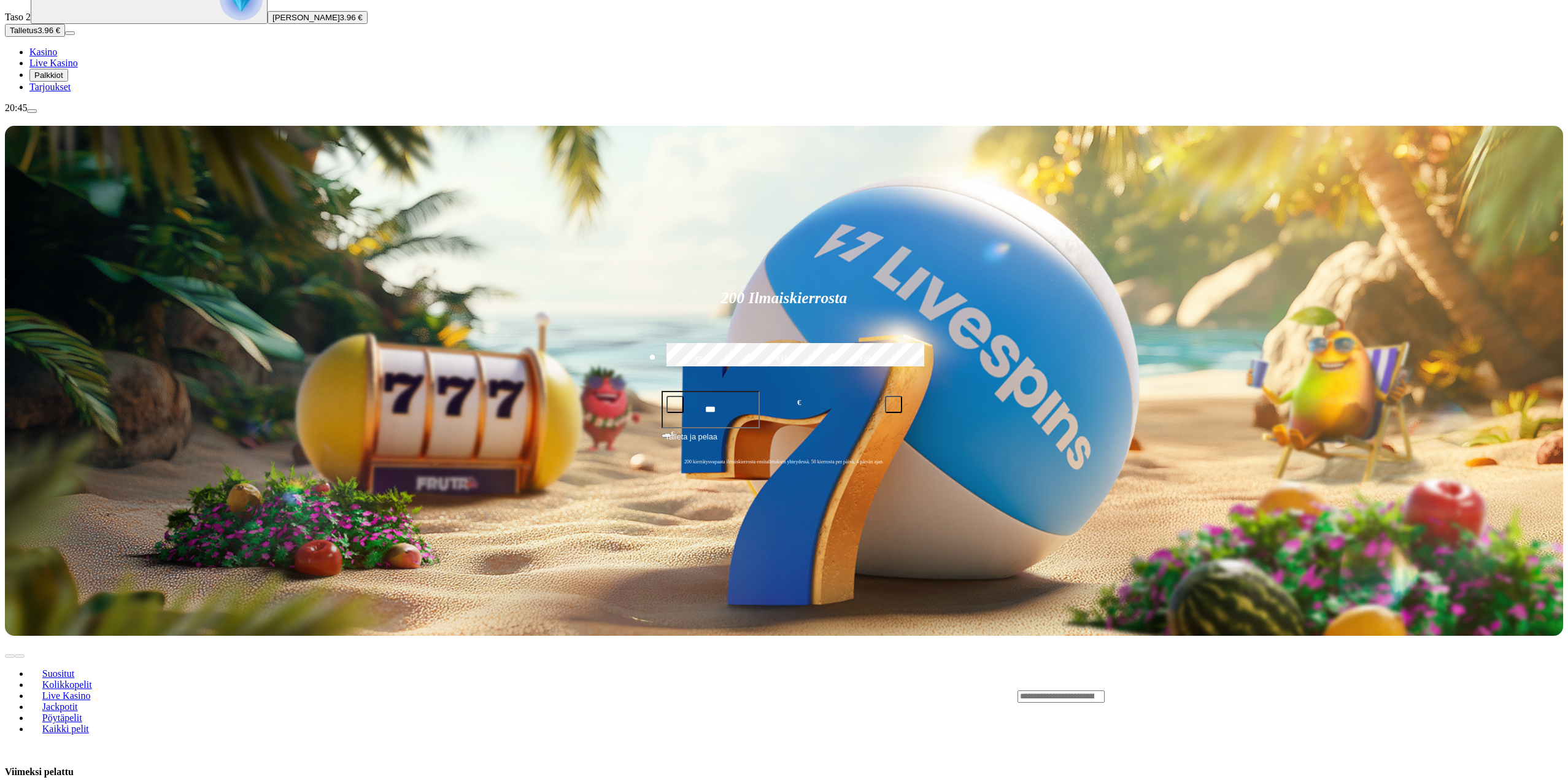
click at [56, 80] on span "Palkkiot" at bounding box center [48, 75] width 28 height 9
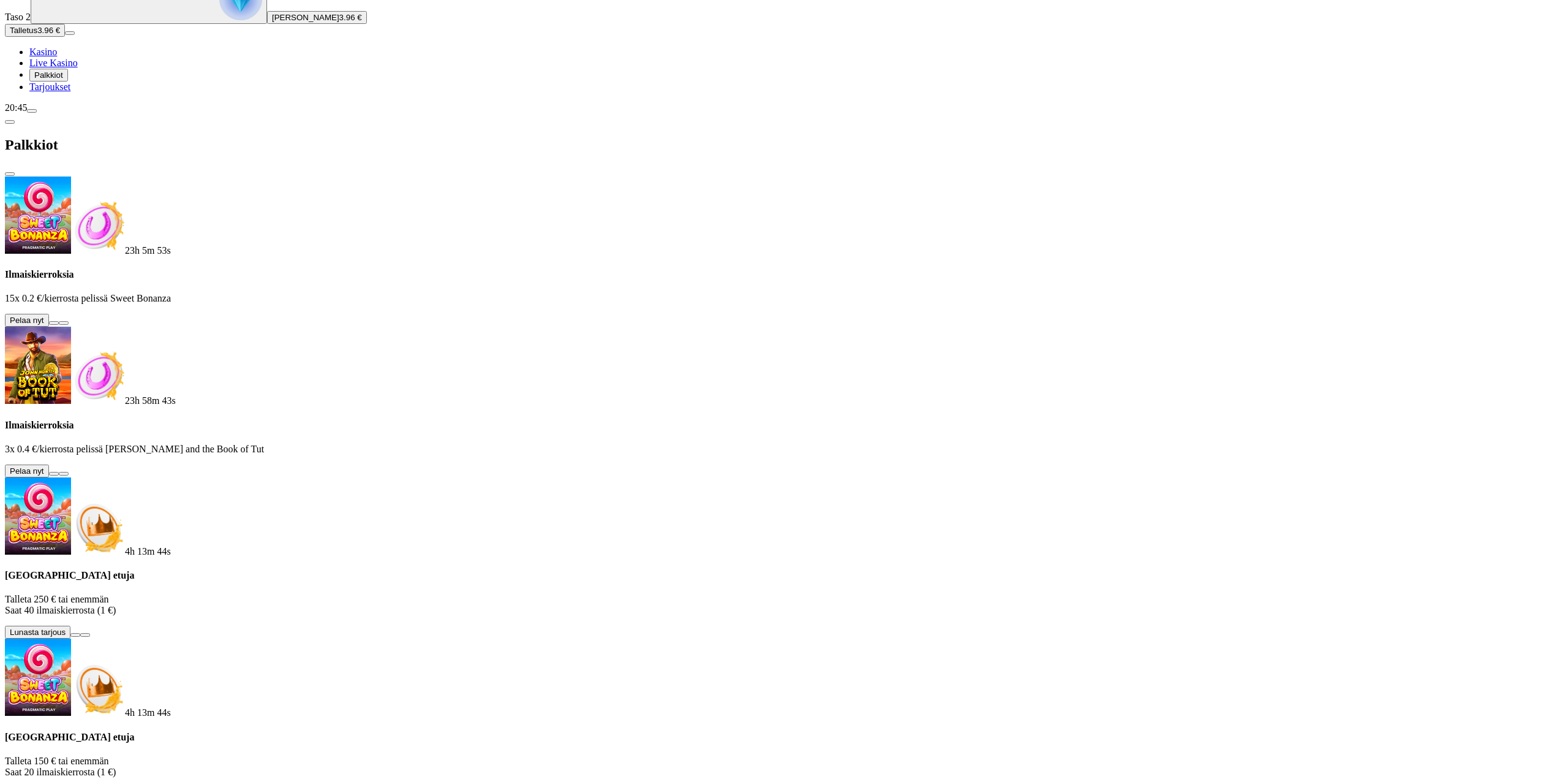
click at [9, 174] on span "close icon" at bounding box center [9, 174] width 0 height 0
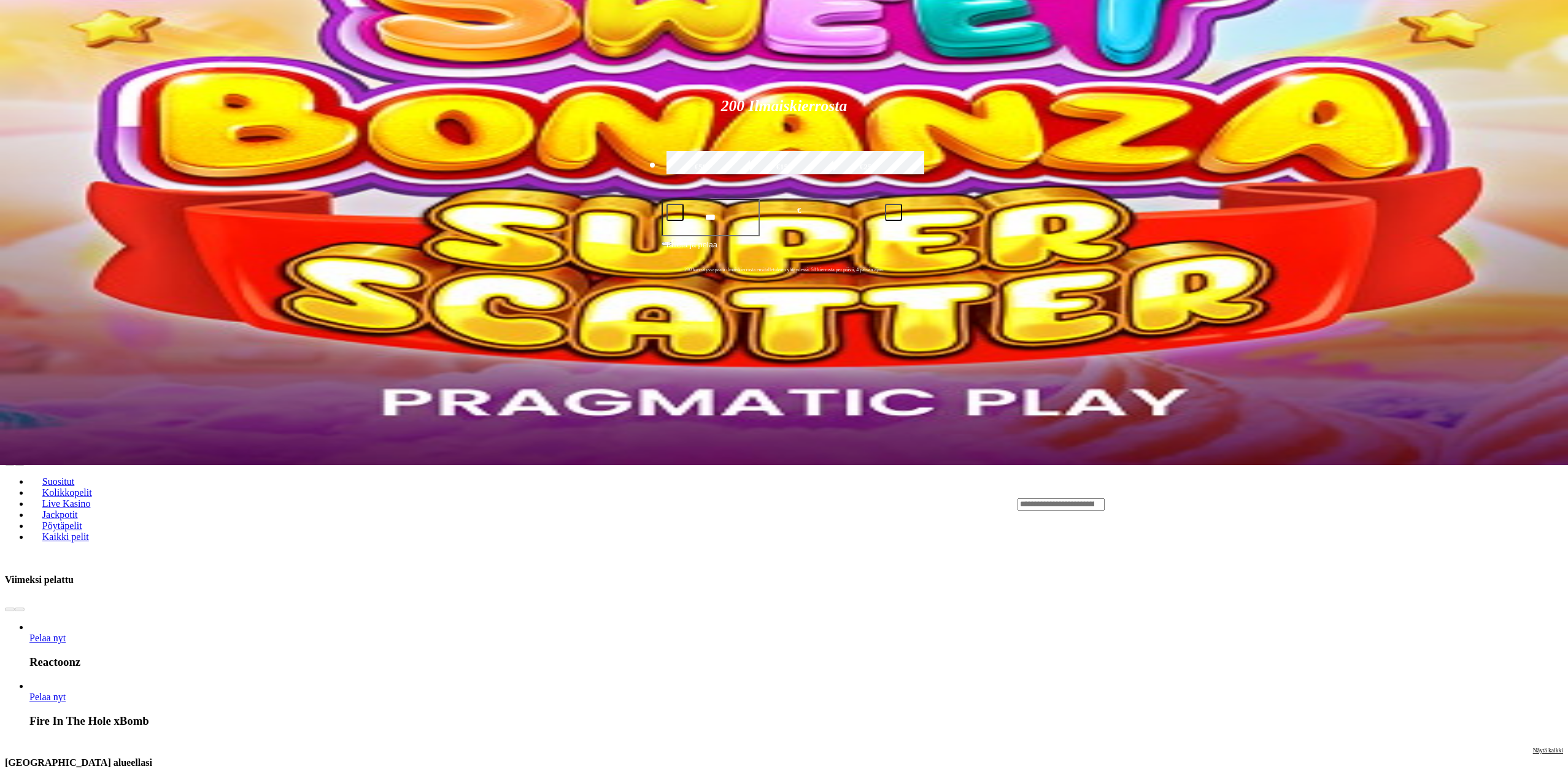
scroll to position [307, 0]
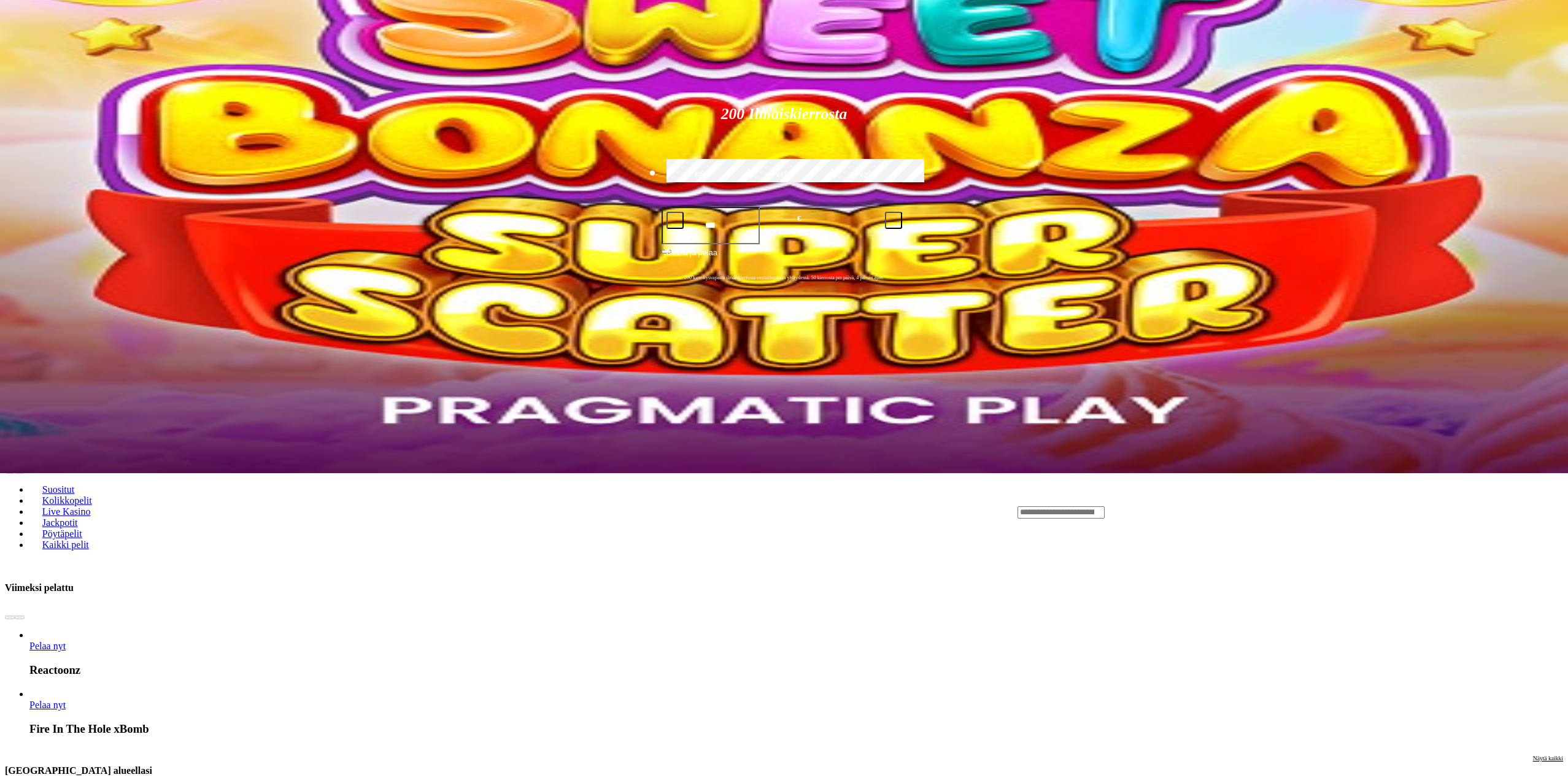
click at [1104, 506] on input "Search" at bounding box center [1060, 512] width 87 height 12
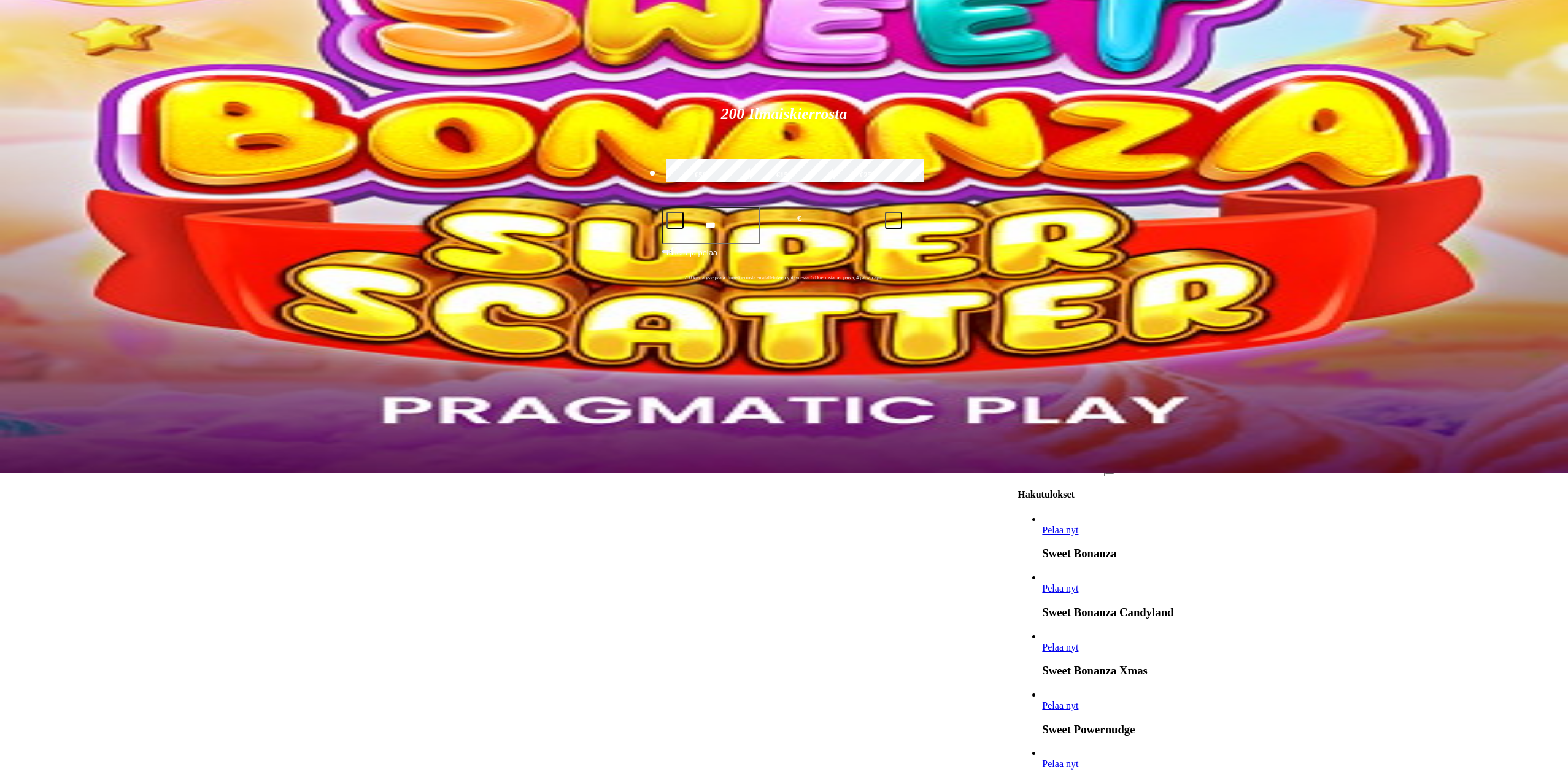
type input "****"
click at [1078, 525] on link "Pelaa nyt" at bounding box center [1060, 530] width 36 height 10
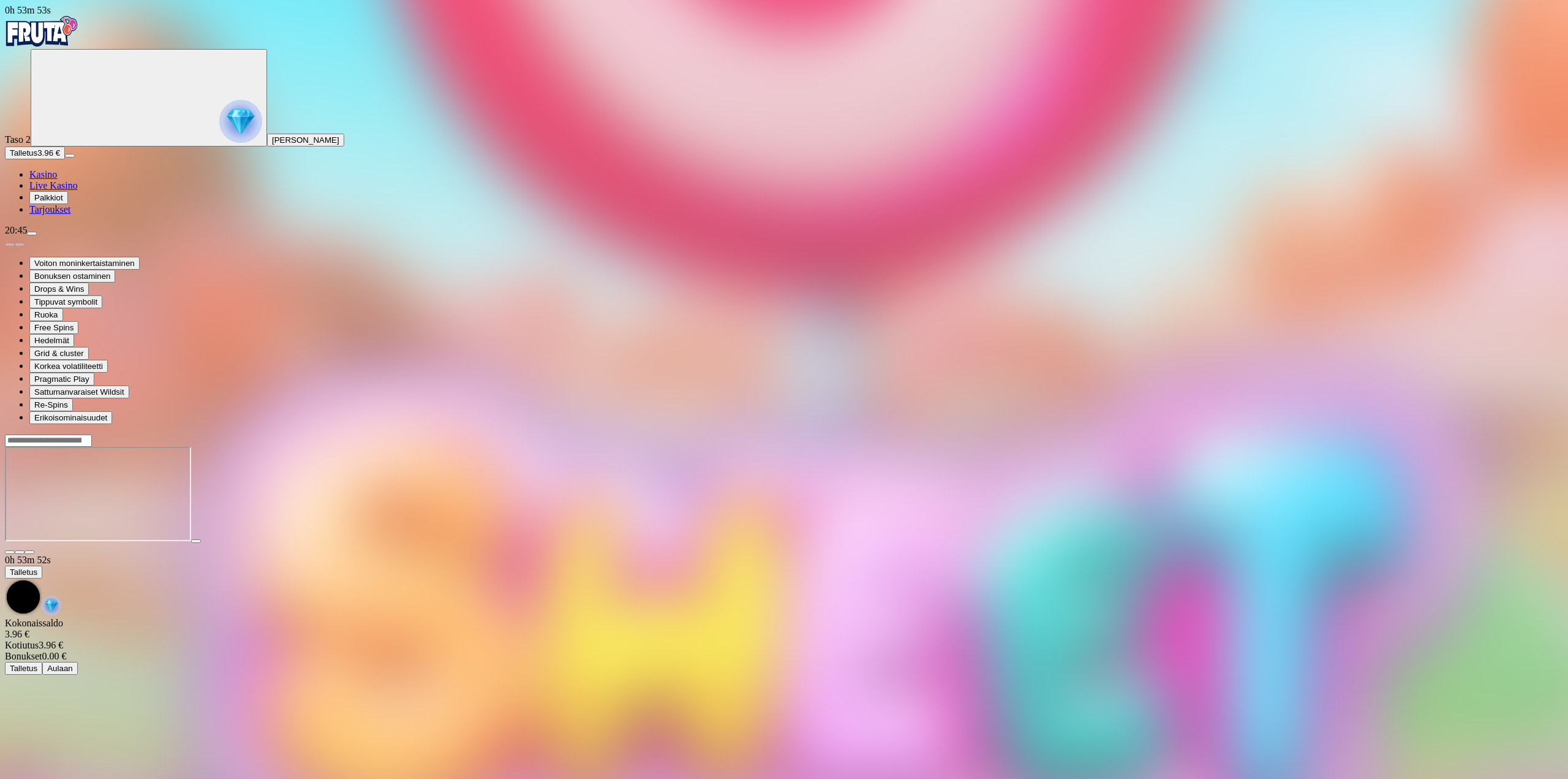
click at [1481, 543] on div at bounding box center [784, 548] width 1559 height 11
click at [9, 552] on span "close icon" at bounding box center [9, 552] width 0 height 0
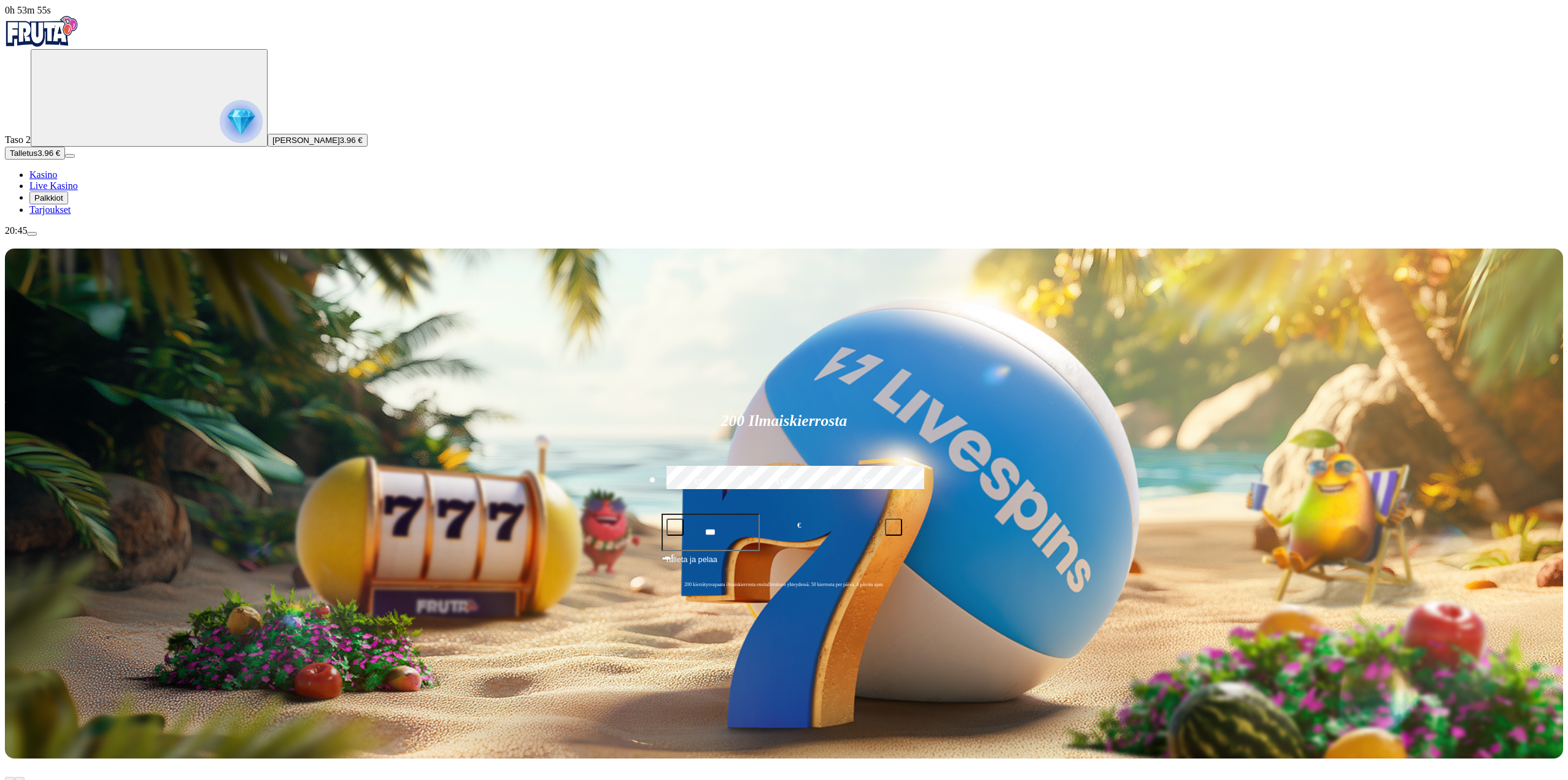
click at [63, 203] on span "Palkkiot" at bounding box center [48, 197] width 28 height 9
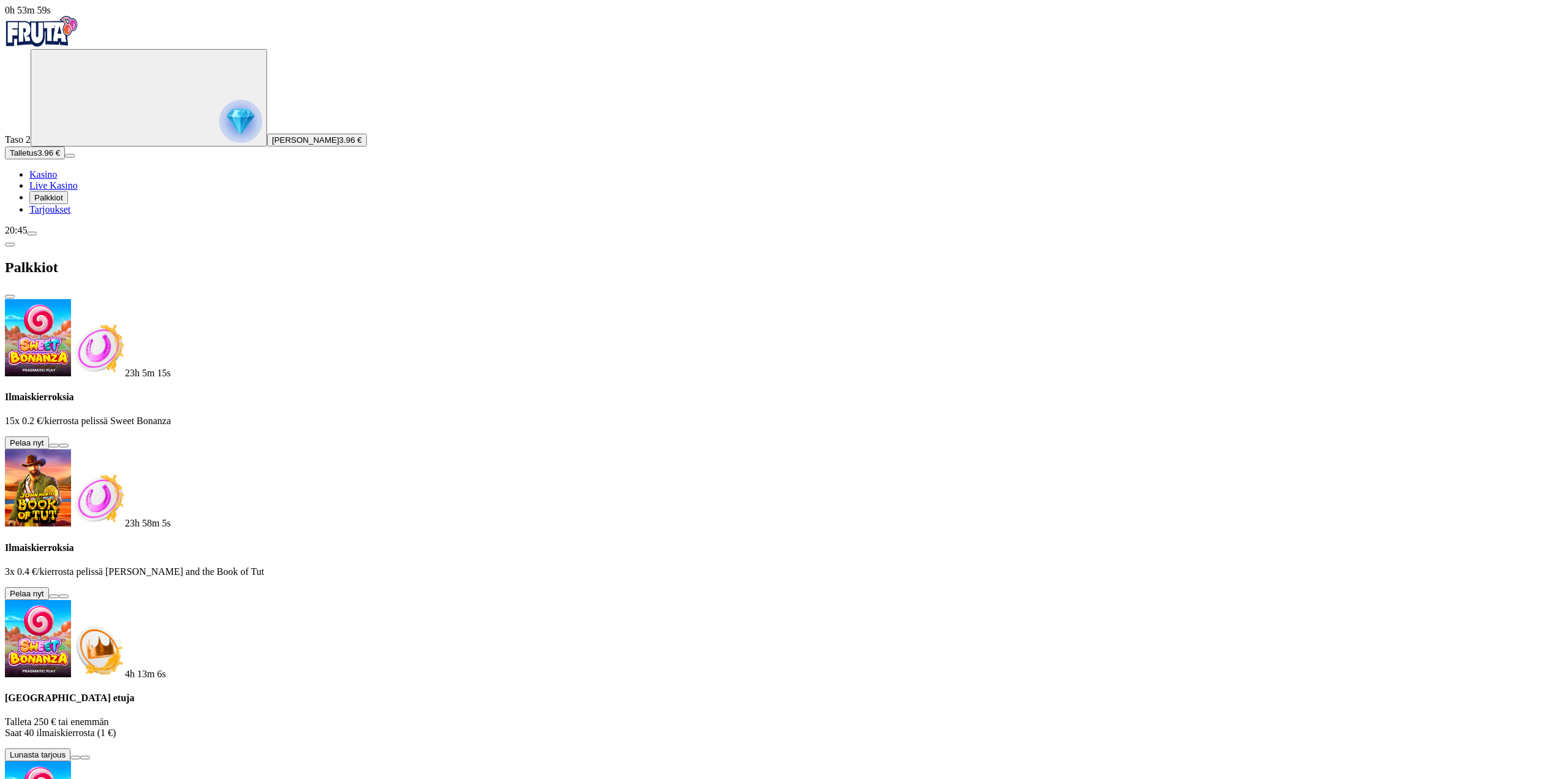
click at [59, 595] on button at bounding box center [53, 597] width 9 height 3
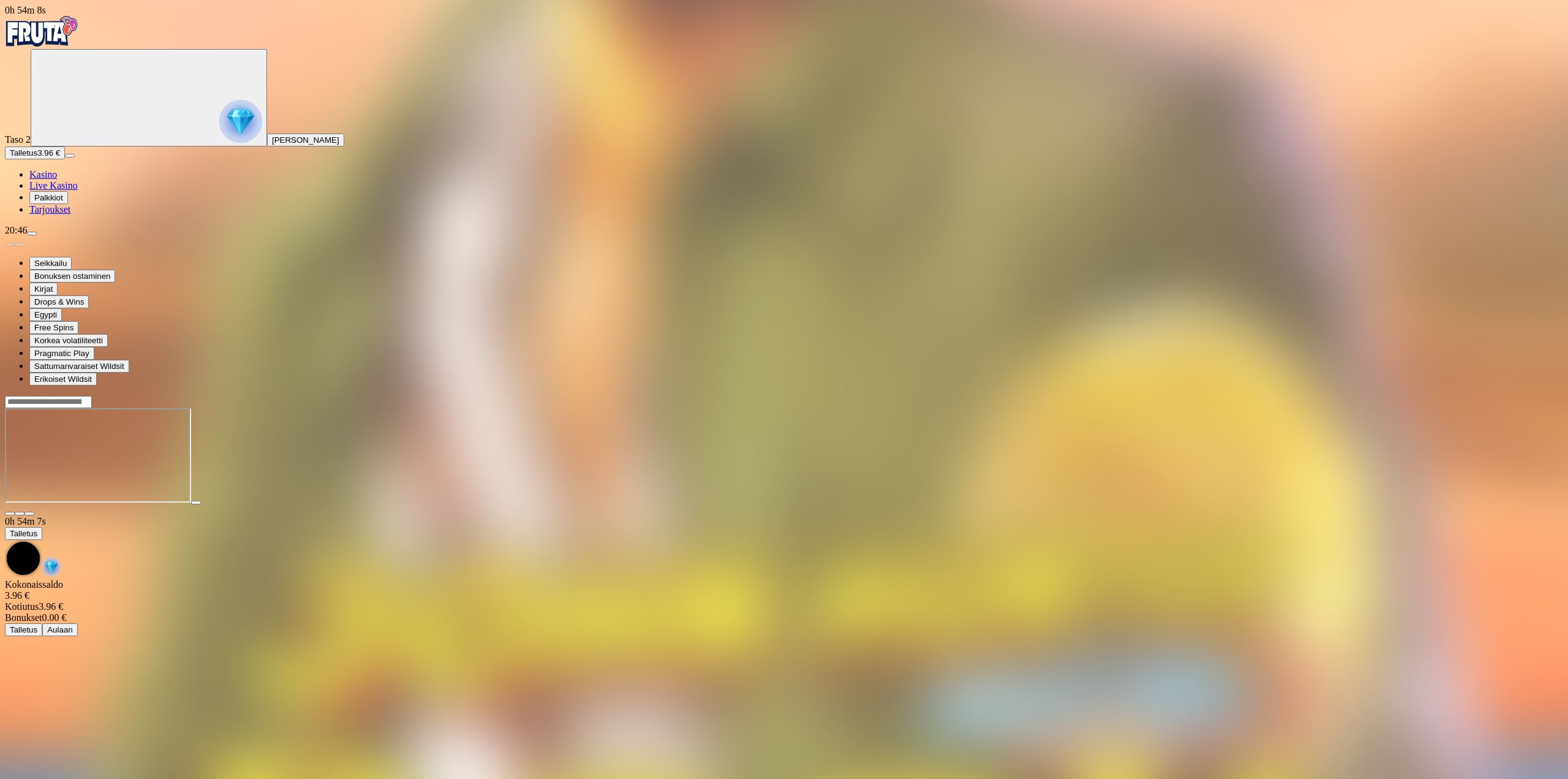
click at [69, 46] on img "Primary" at bounding box center [41, 32] width 73 height 31
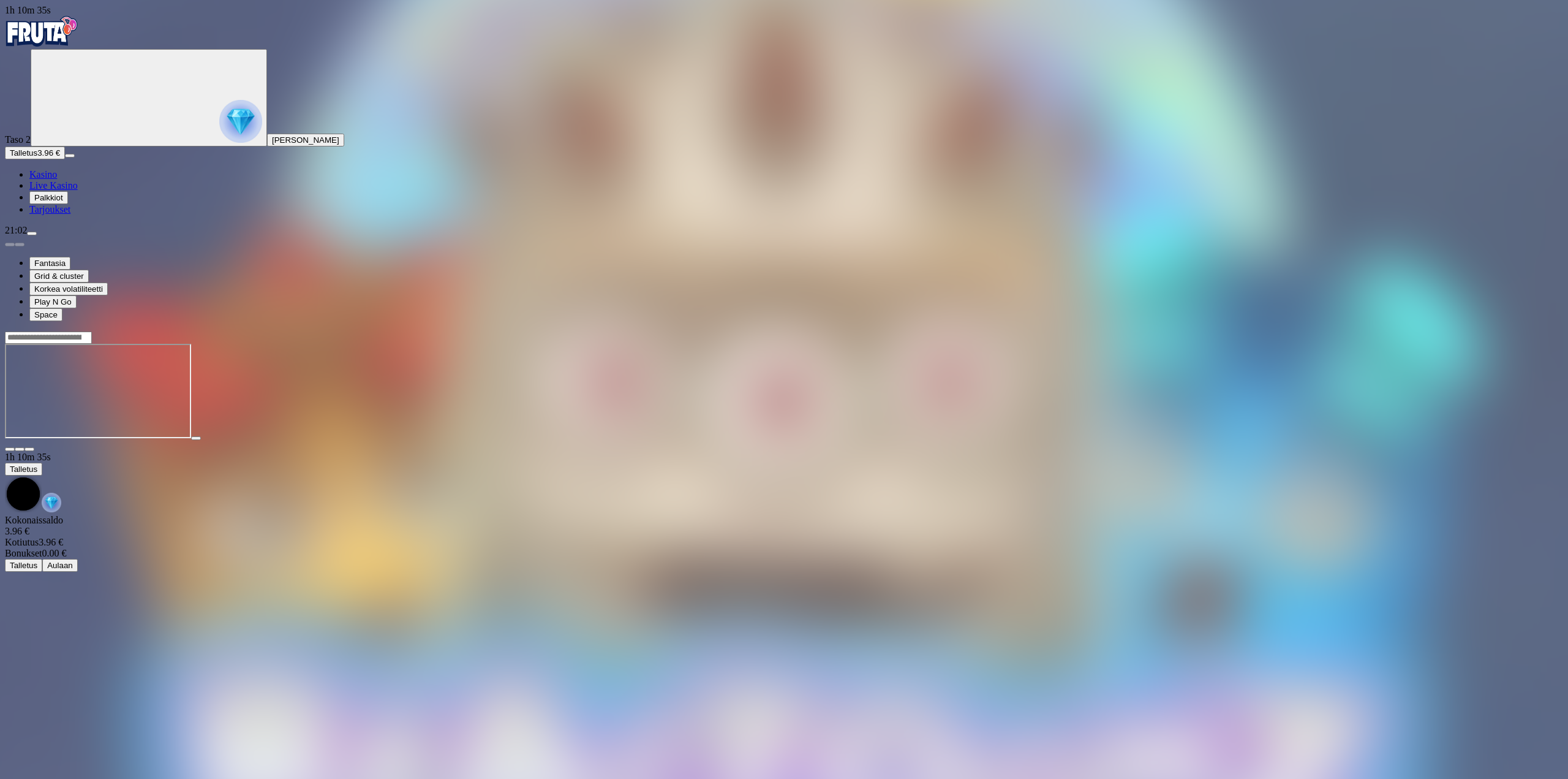
click at [9, 449] on span "close icon" at bounding box center [9, 449] width 0 height 0
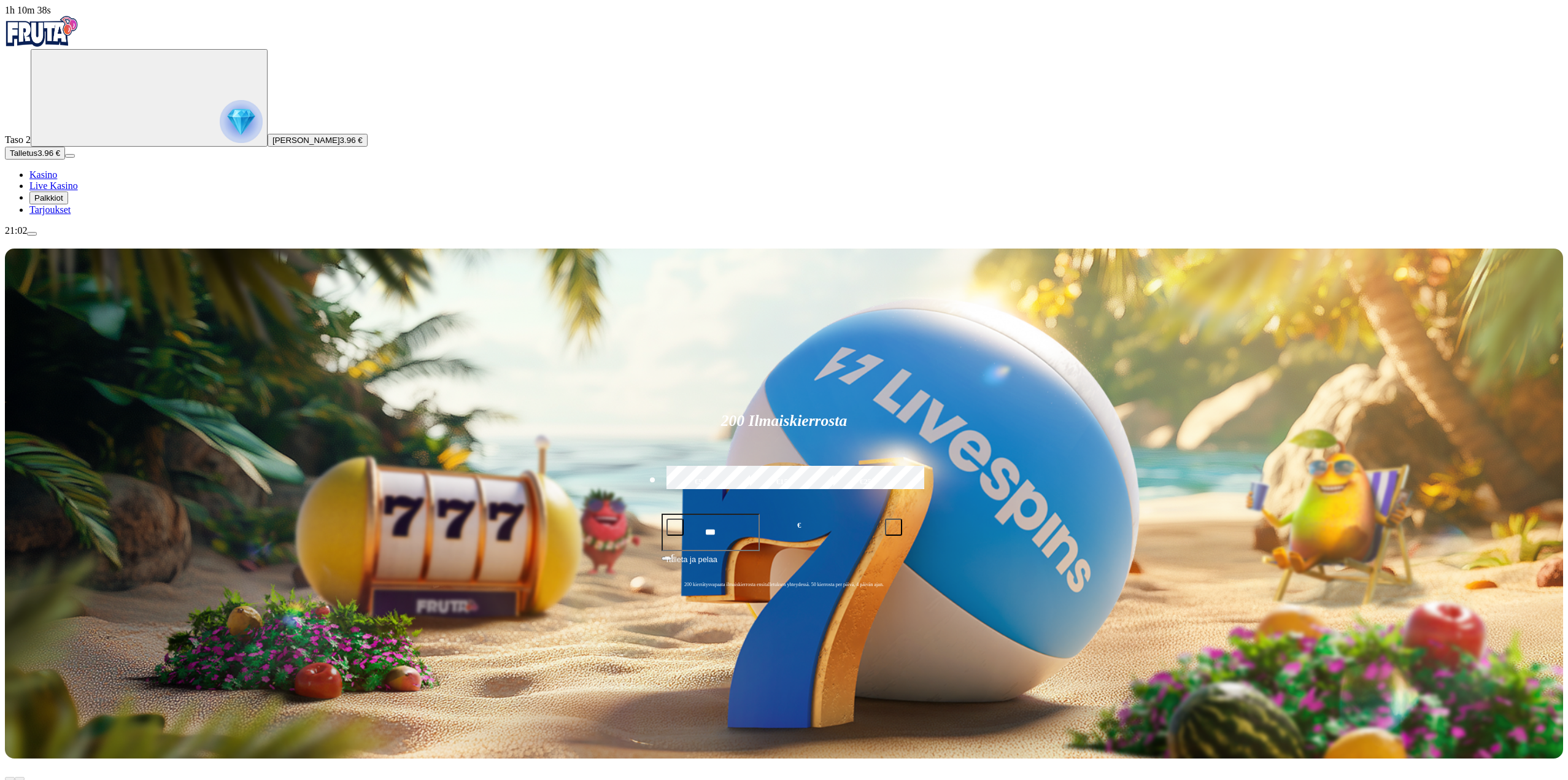
click at [63, 203] on span "Palkkiot" at bounding box center [48, 197] width 28 height 9
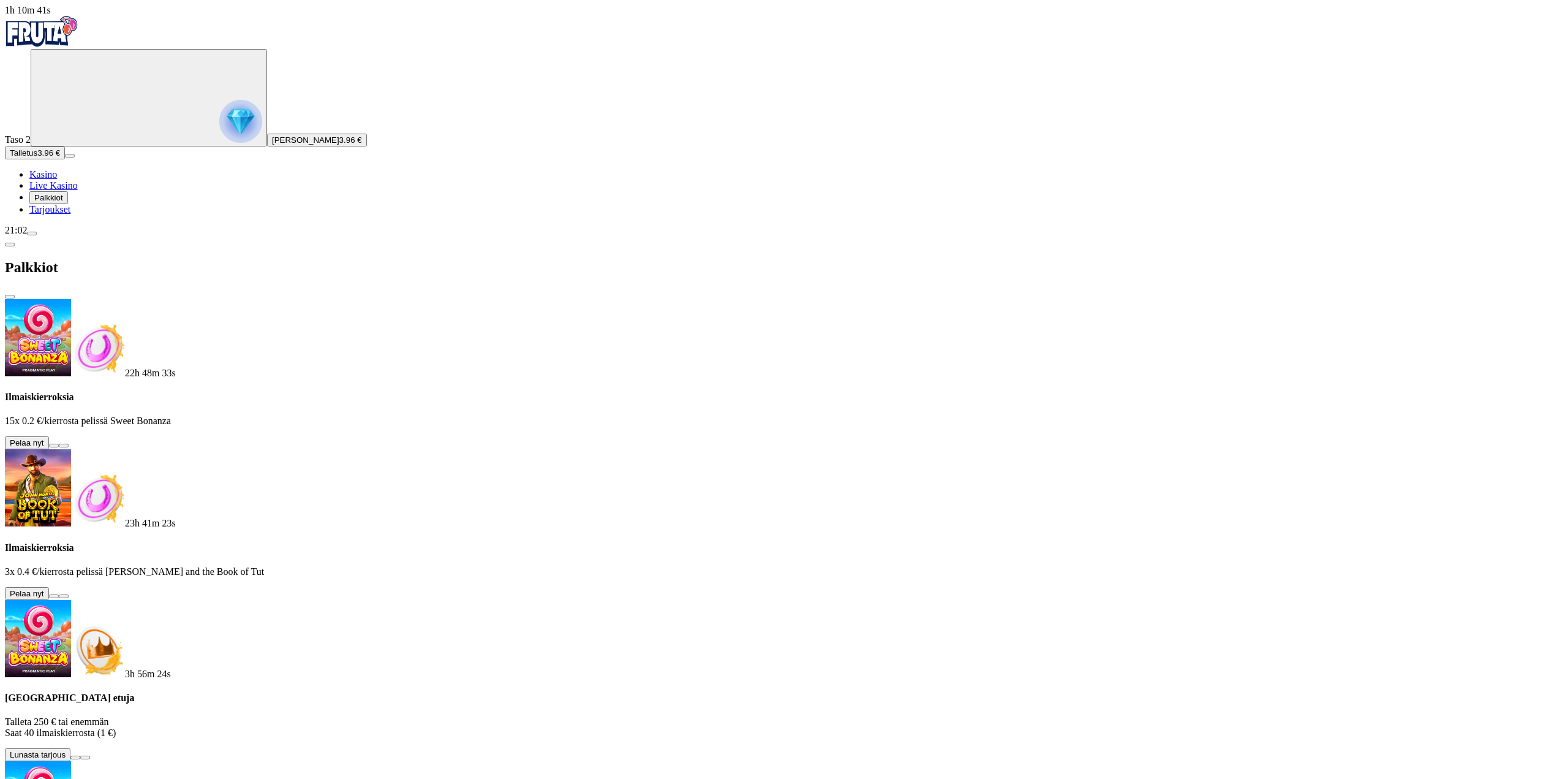
click at [59, 443] on button at bounding box center [53, 445] width 9 height 3
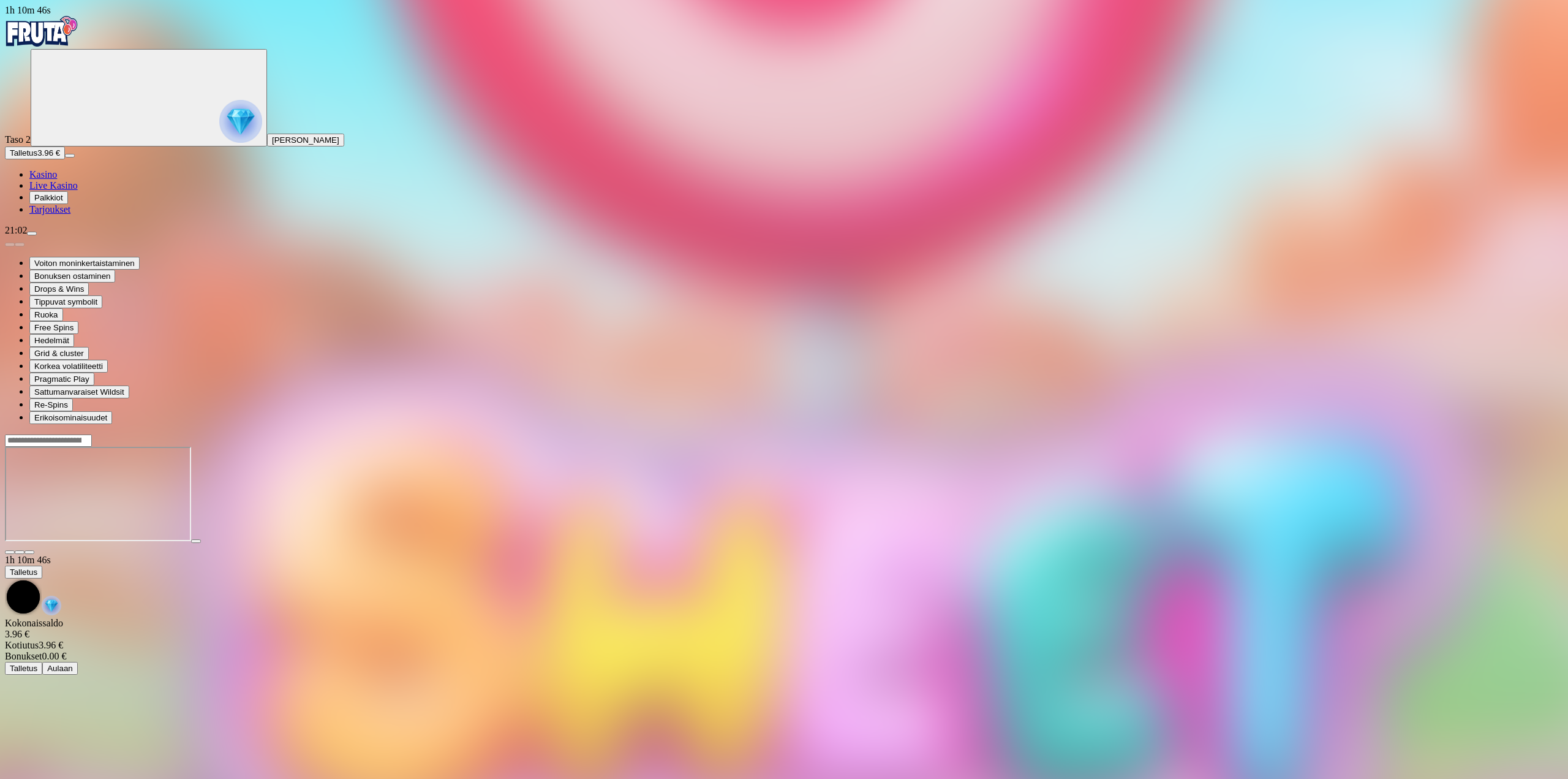
click at [219, 128] on img "Primary" at bounding box center [241, 121] width 43 height 43
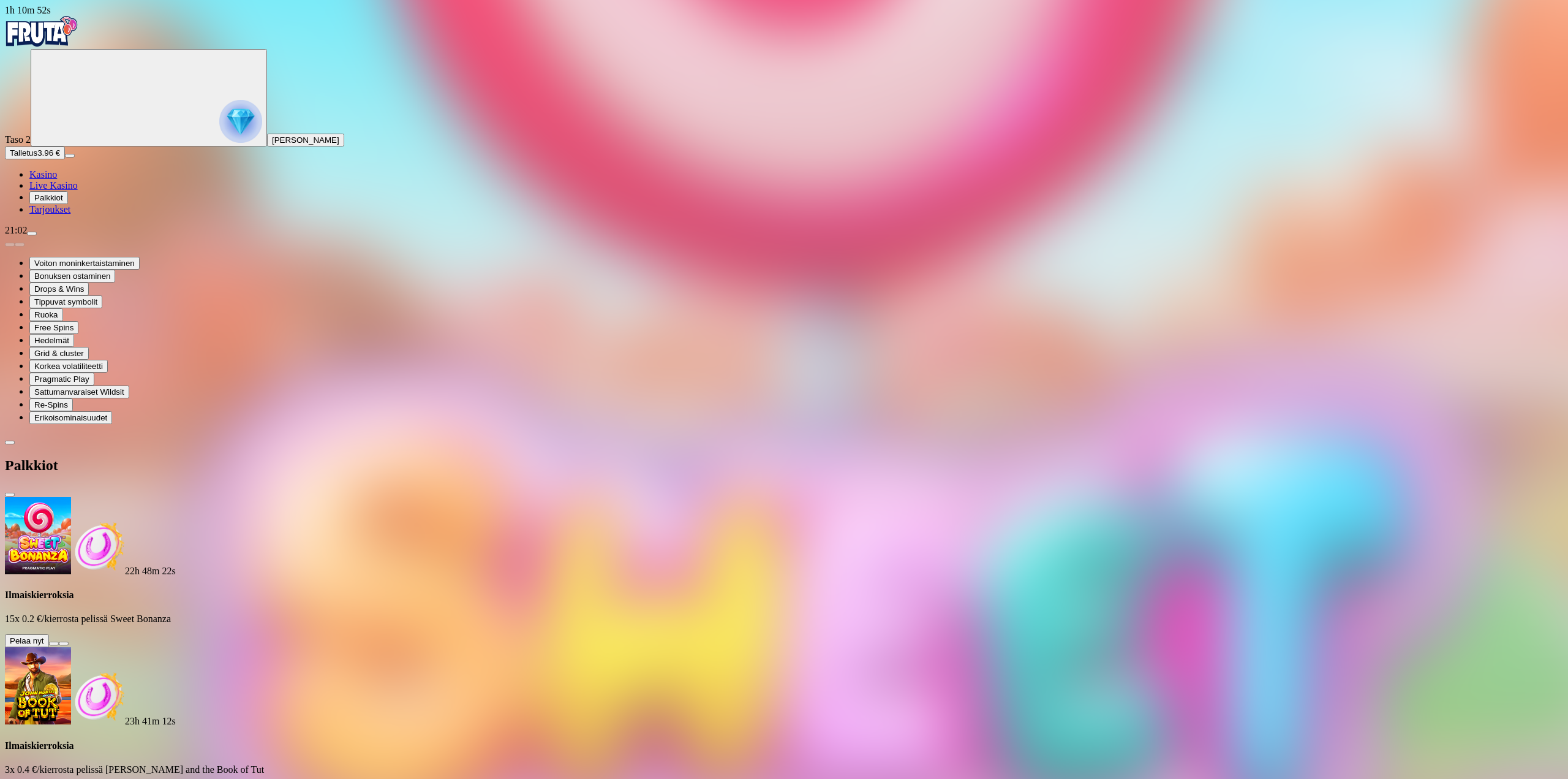
click at [64, 643] on span "info icon" at bounding box center [64, 643] width 0 height 0
click at [65, 214] on span "Tarjoukset" at bounding box center [50, 209] width 41 height 10
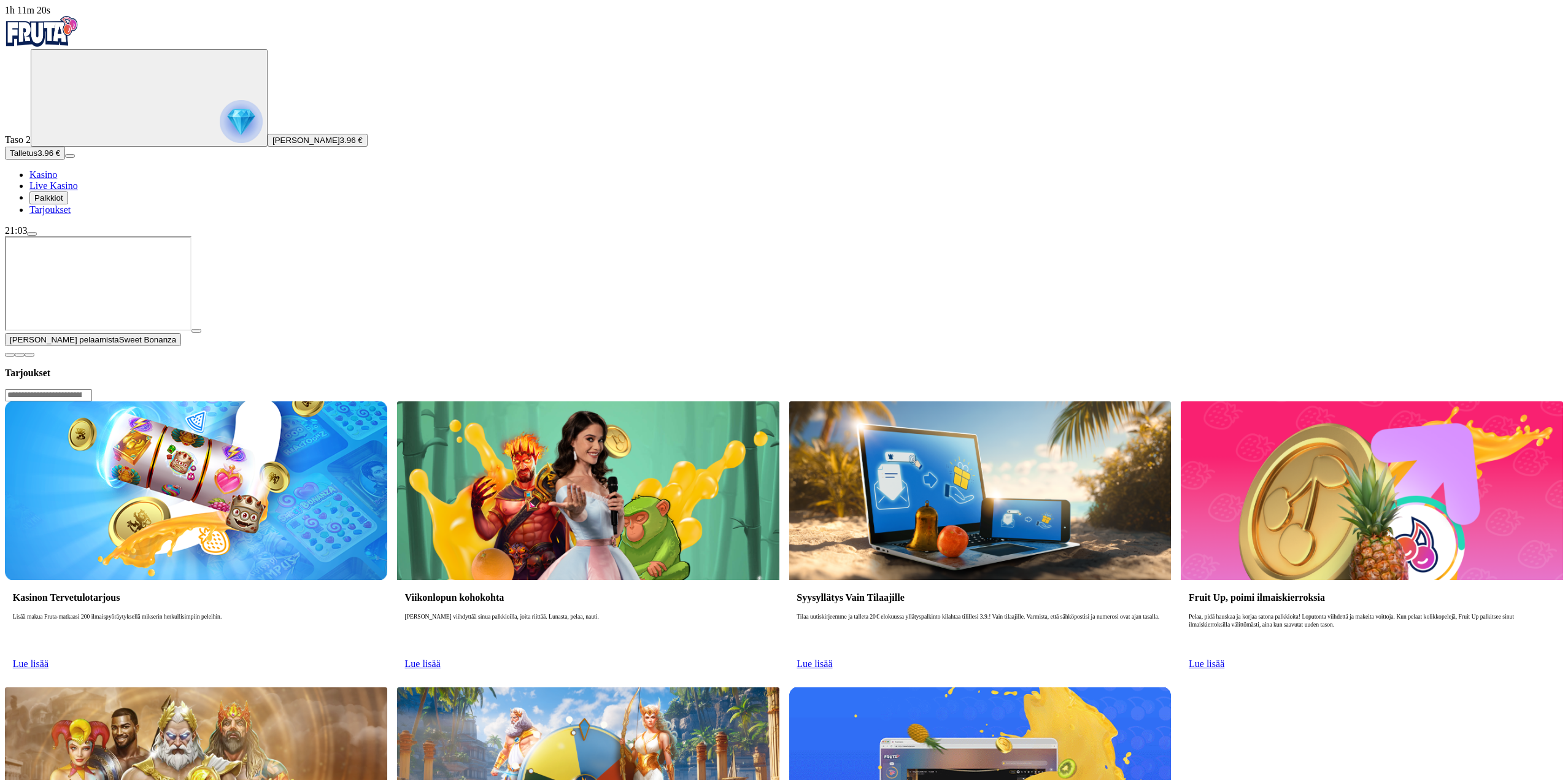
click at [63, 203] on span "Palkkiot" at bounding box center [48, 197] width 28 height 9
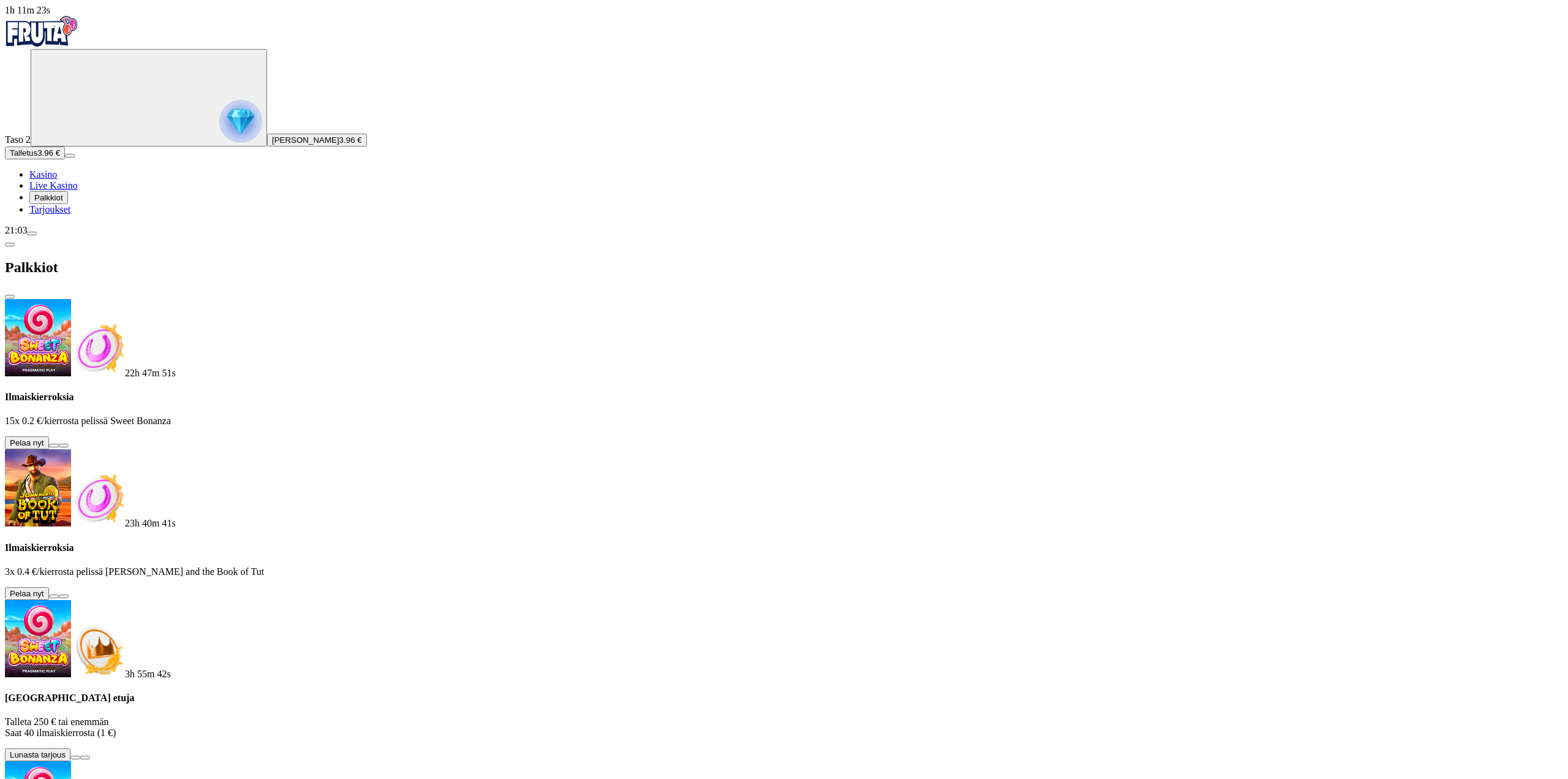
click at [59, 595] on button at bounding box center [53, 597] width 9 height 3
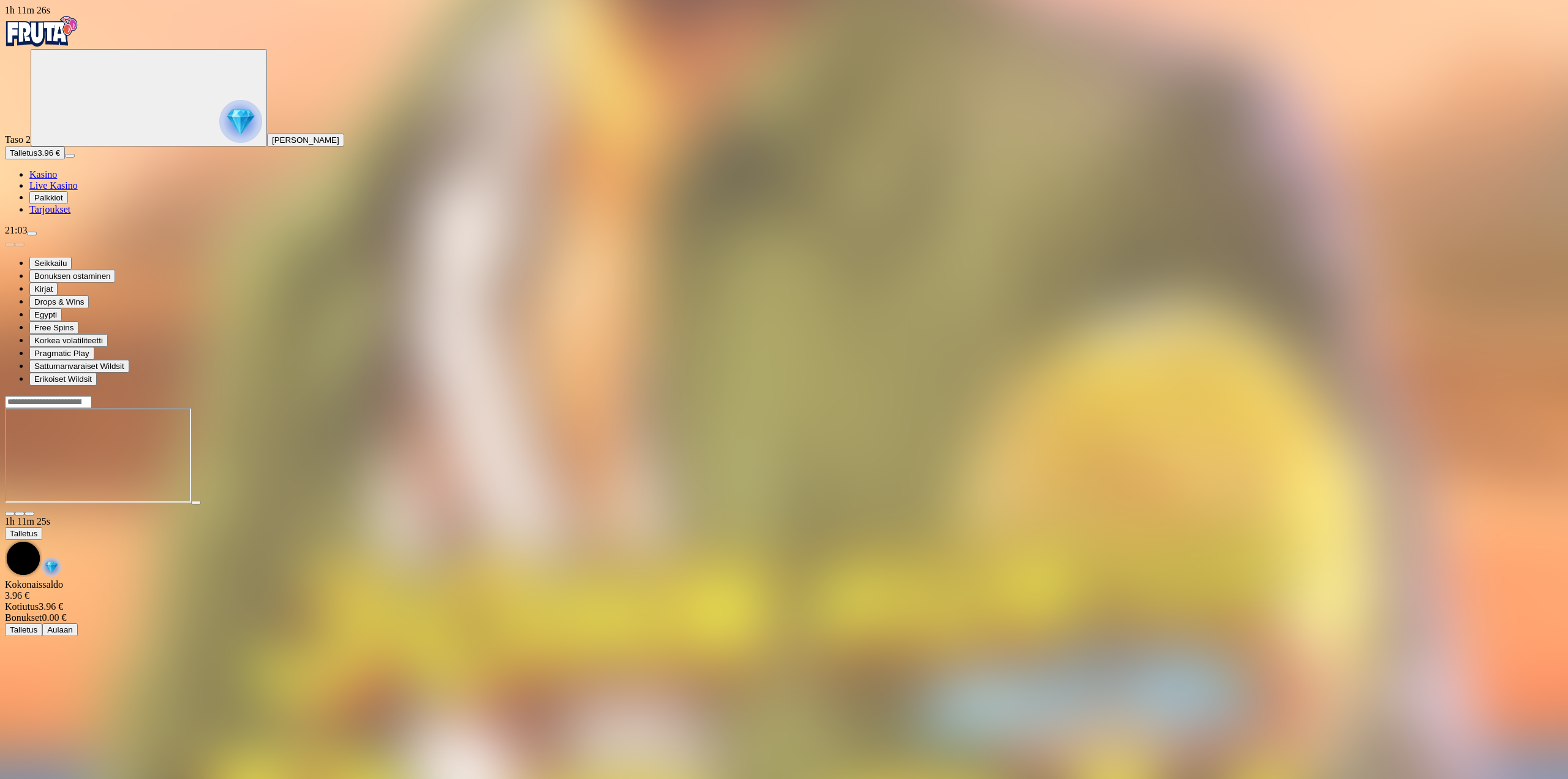
click at [29, 514] on span "fullscreen icon" at bounding box center [29, 514] width 0 height 0
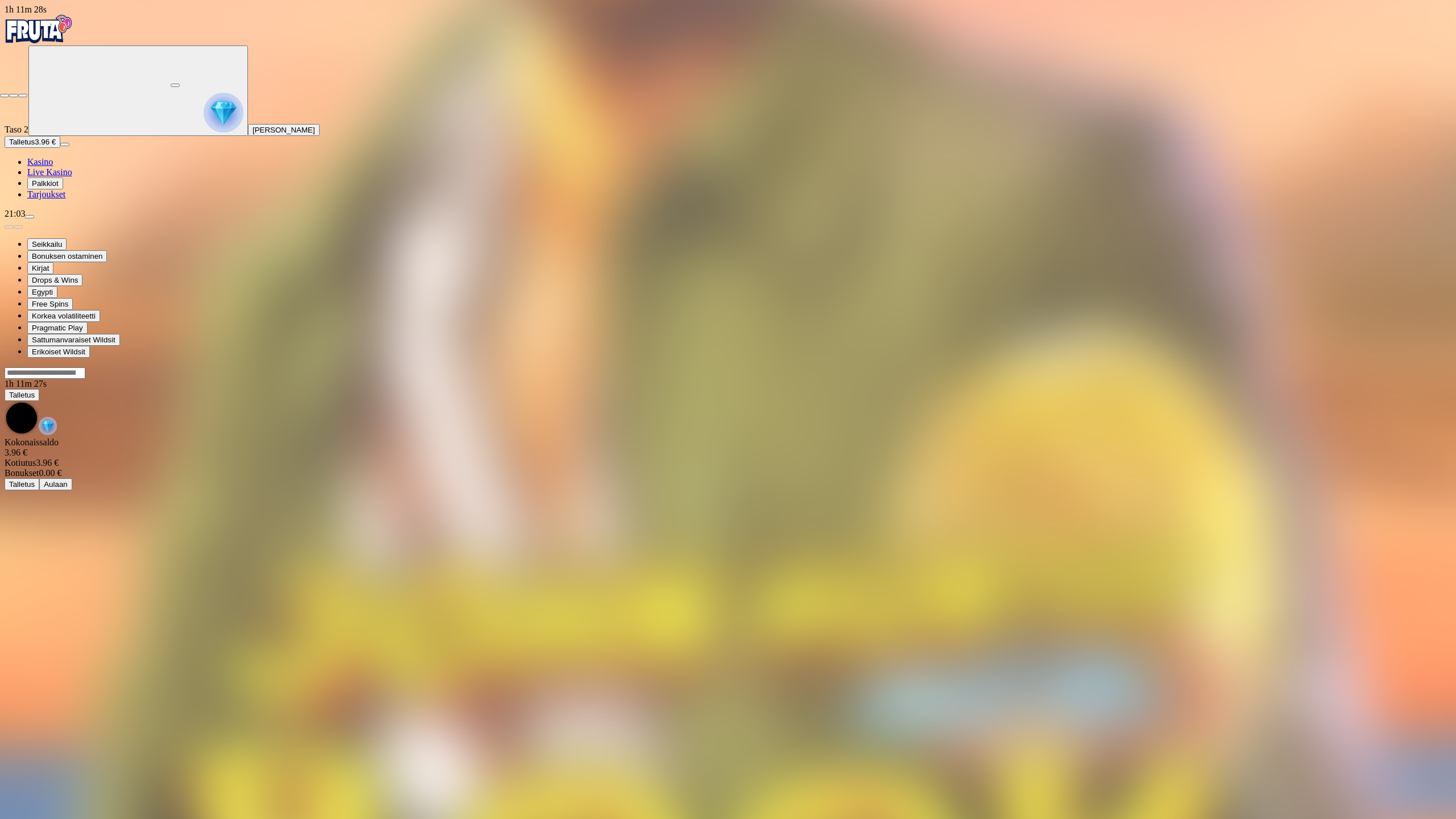
click at [22, 96] on span "fullscreen-exit icon" at bounding box center [22, 96] width 0 height 0
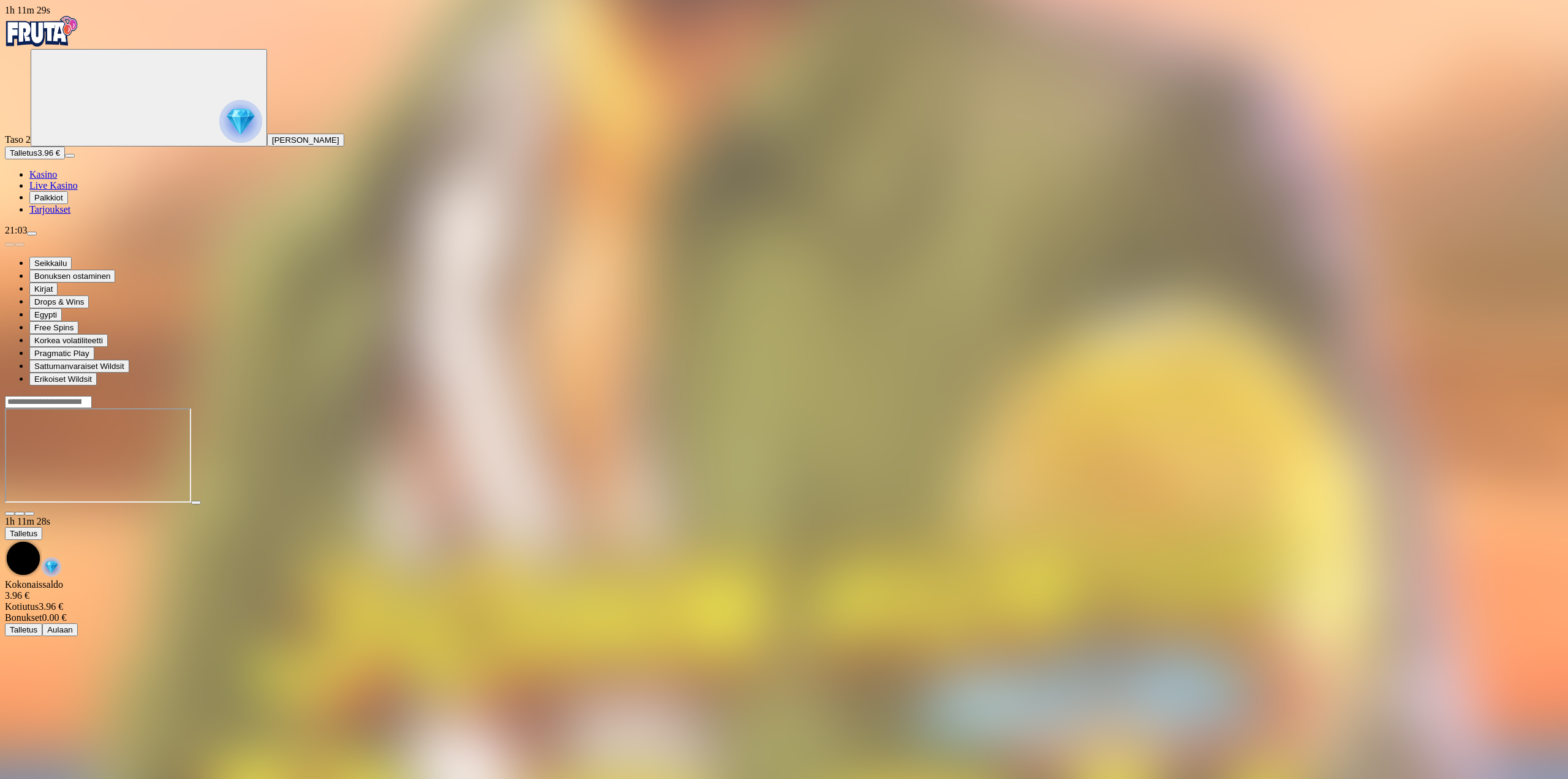
click at [20, 514] on span "chevron-down icon" at bounding box center [20, 514] width 0 height 0
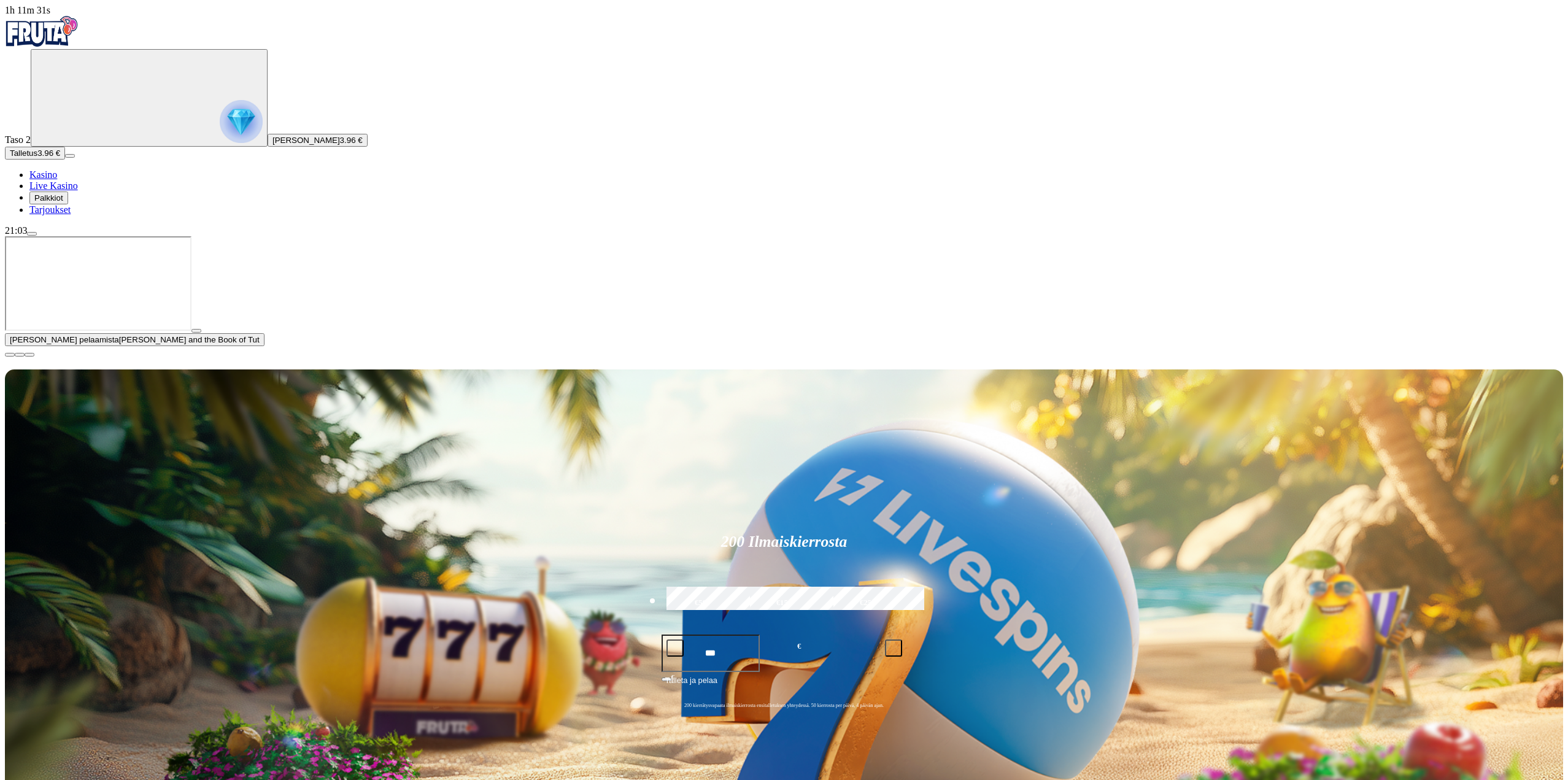
click at [201, 333] on button "button" at bounding box center [196, 331] width 9 height 3
